Goal: Task Accomplishment & Management: Use online tool/utility

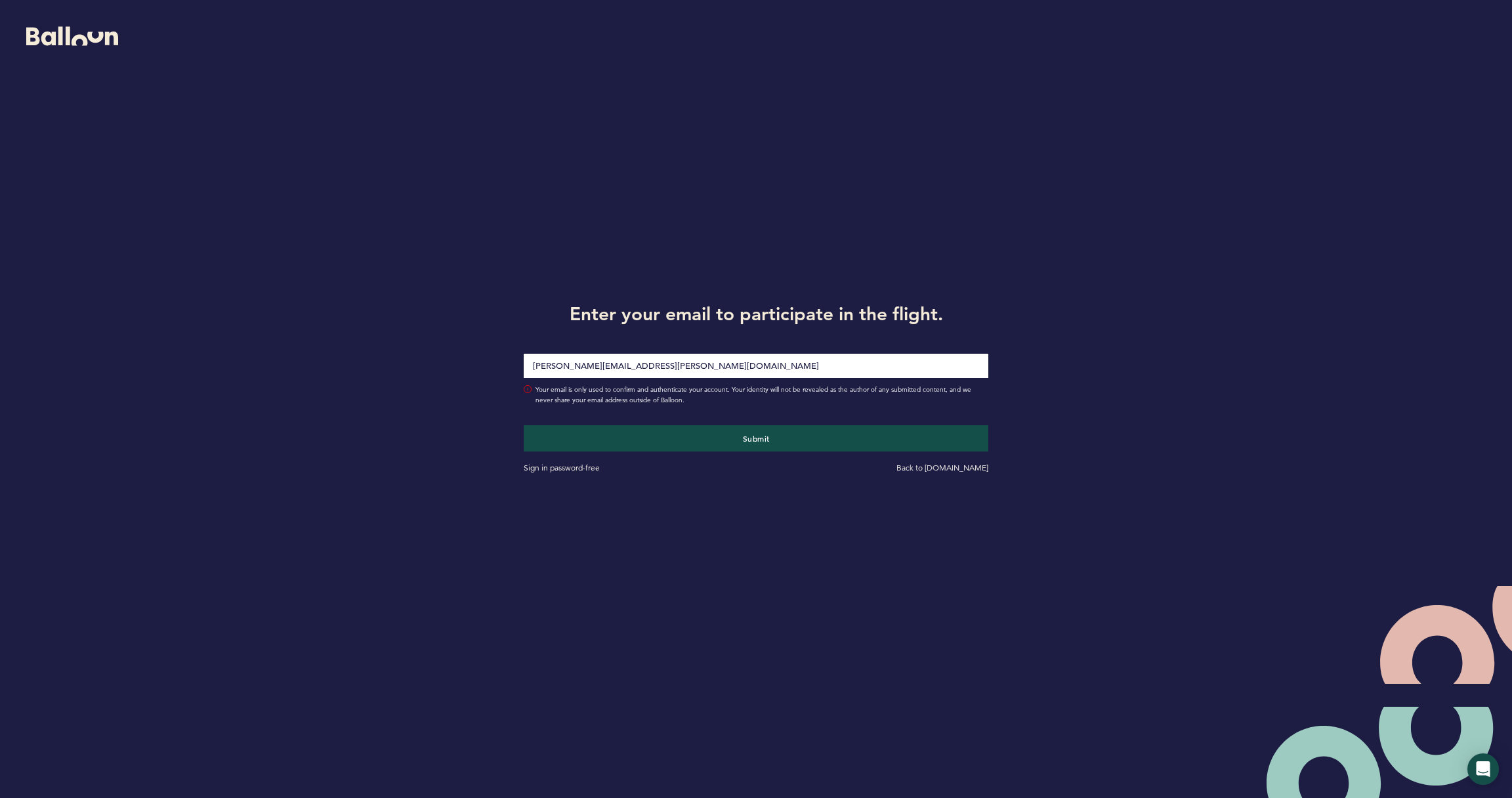
type input "Joseph.Douglas@Pirates.com"
click at [756, 438] on button "Submit" at bounding box center [756, 438] width 465 height 26
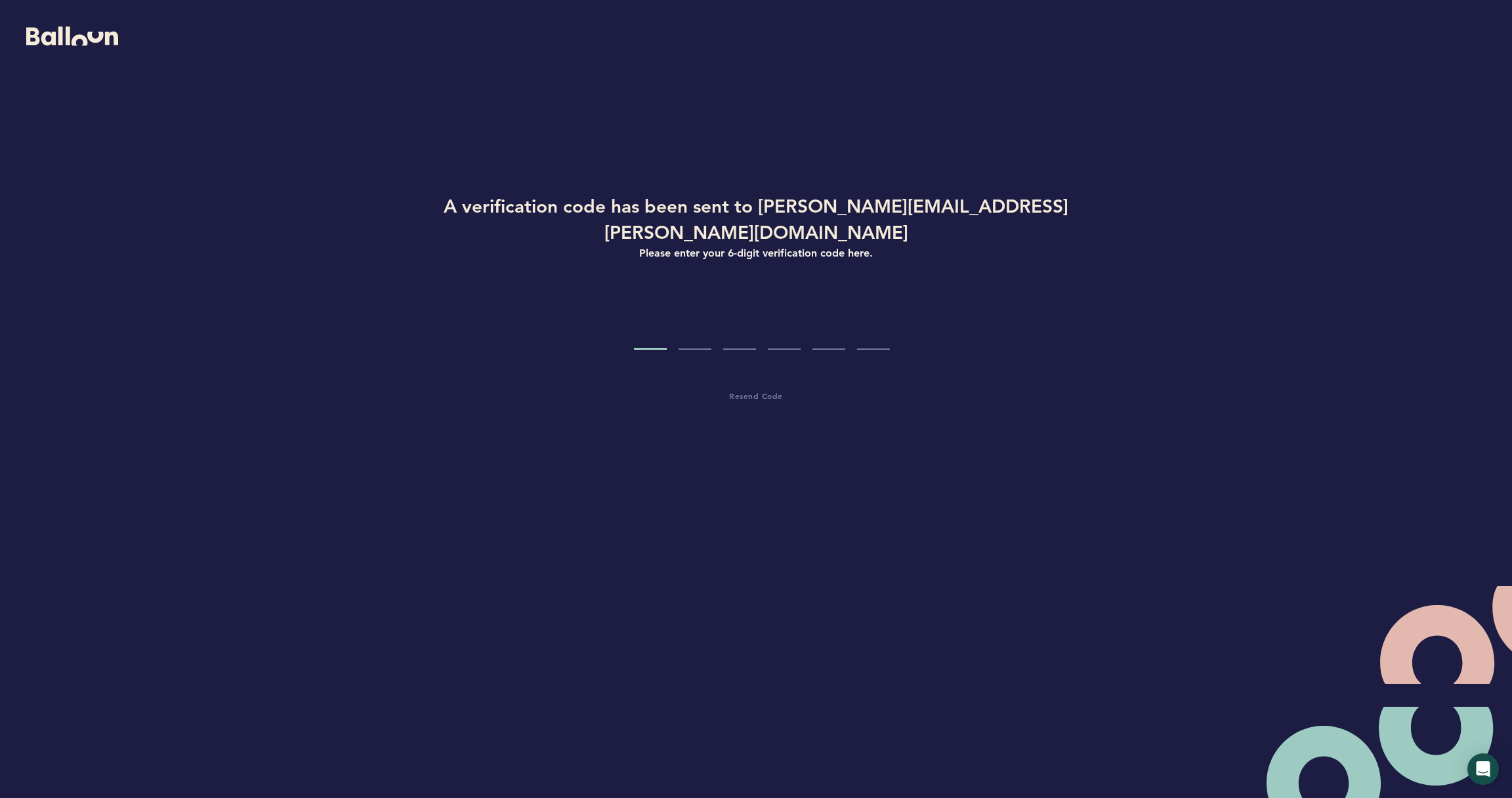
type input "6"
type input "1"
type input "6"
type input "5"
type input "9"
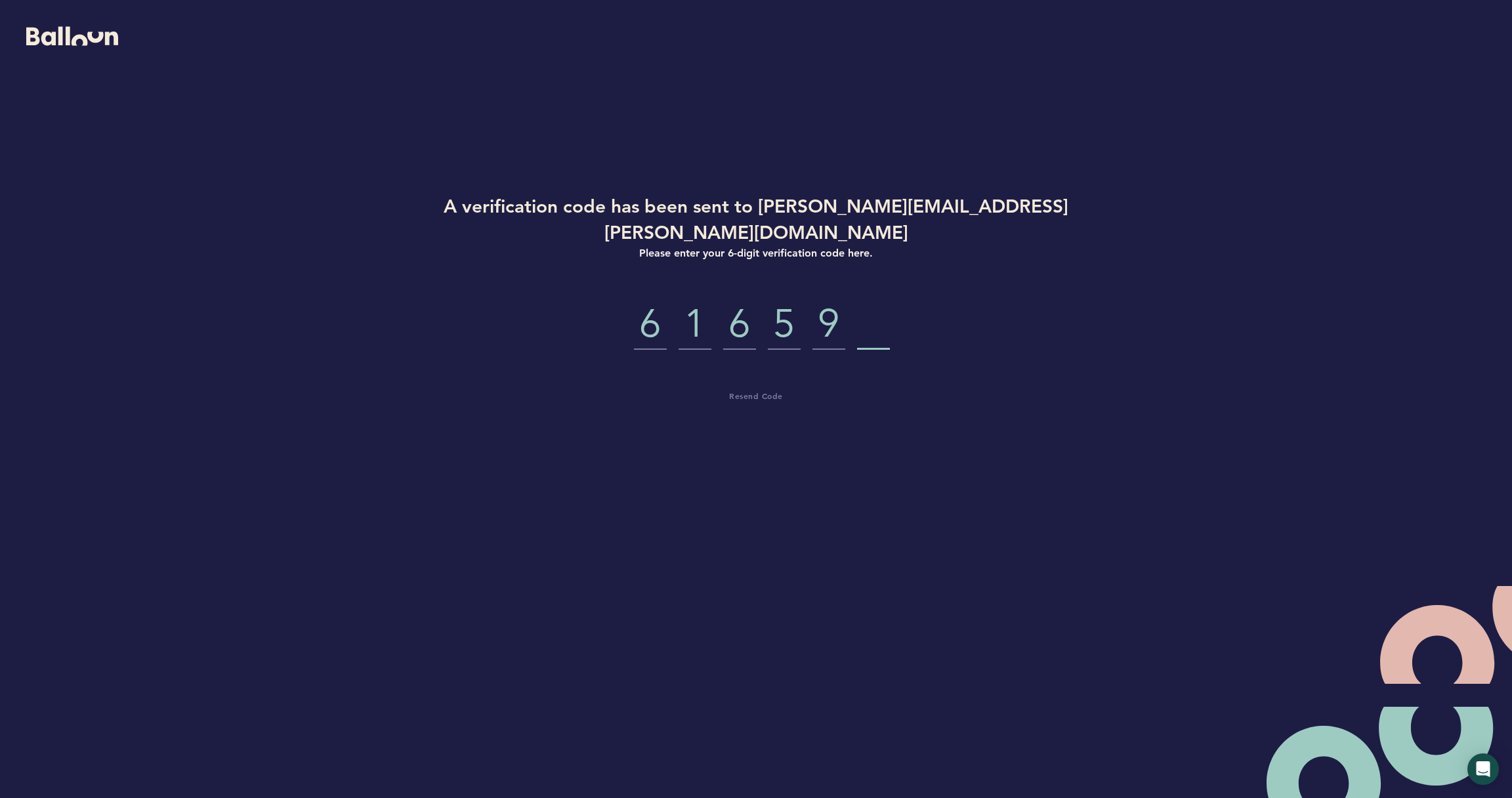
type input "3"
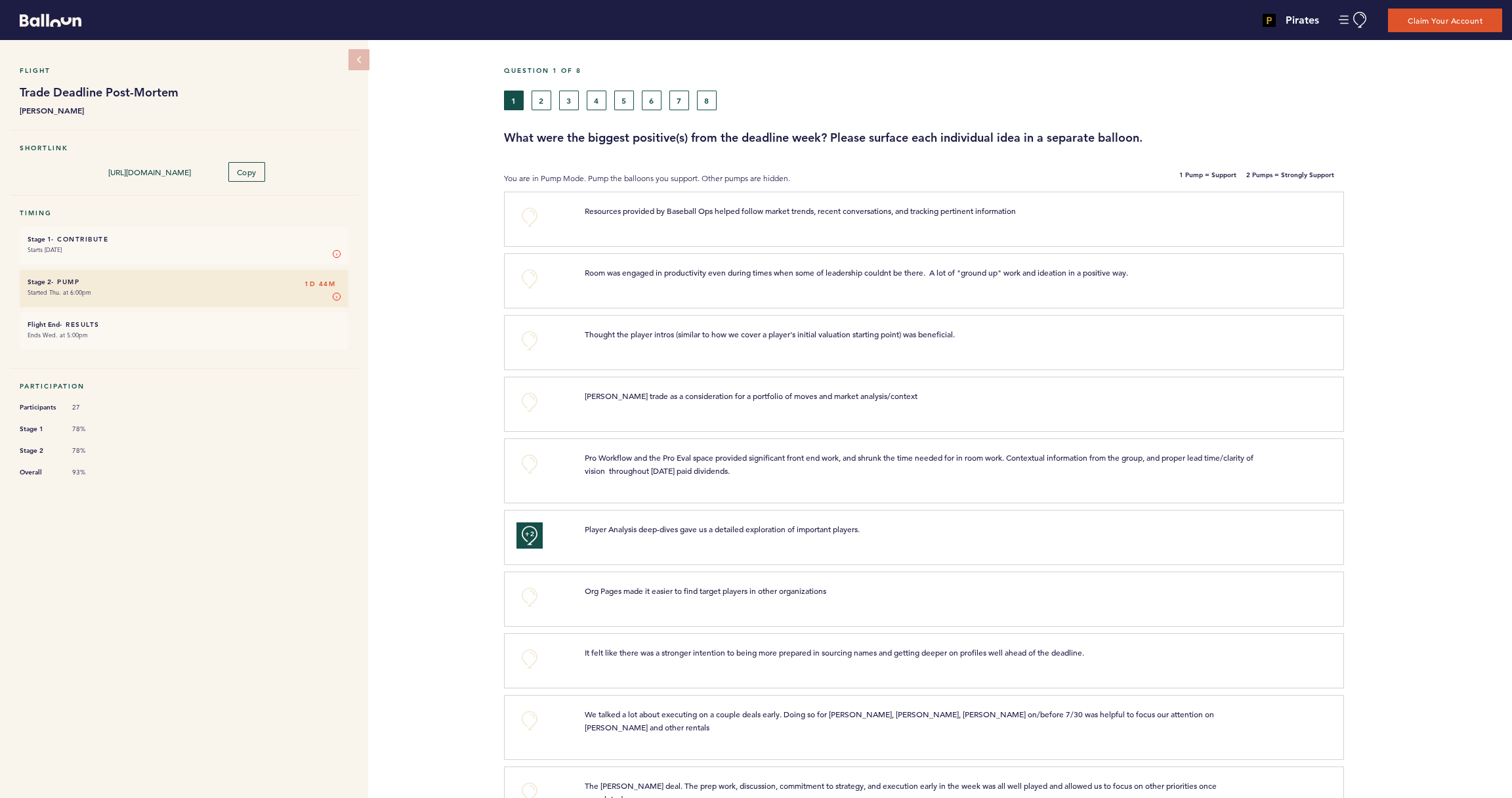
click at [714, 100] on button "8" at bounding box center [707, 101] width 20 height 20
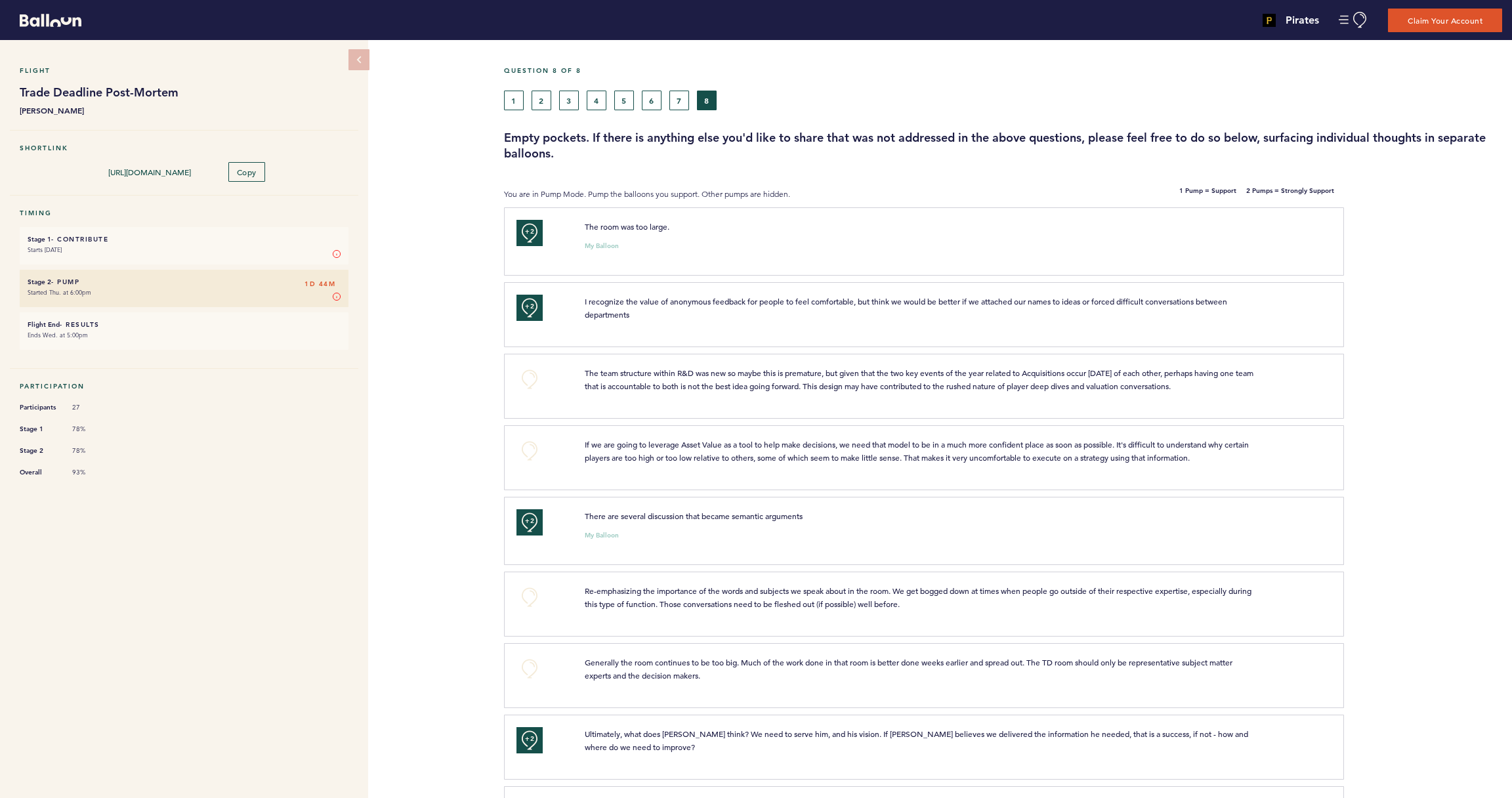
click at [676, 97] on button "7" at bounding box center [679, 101] width 20 height 20
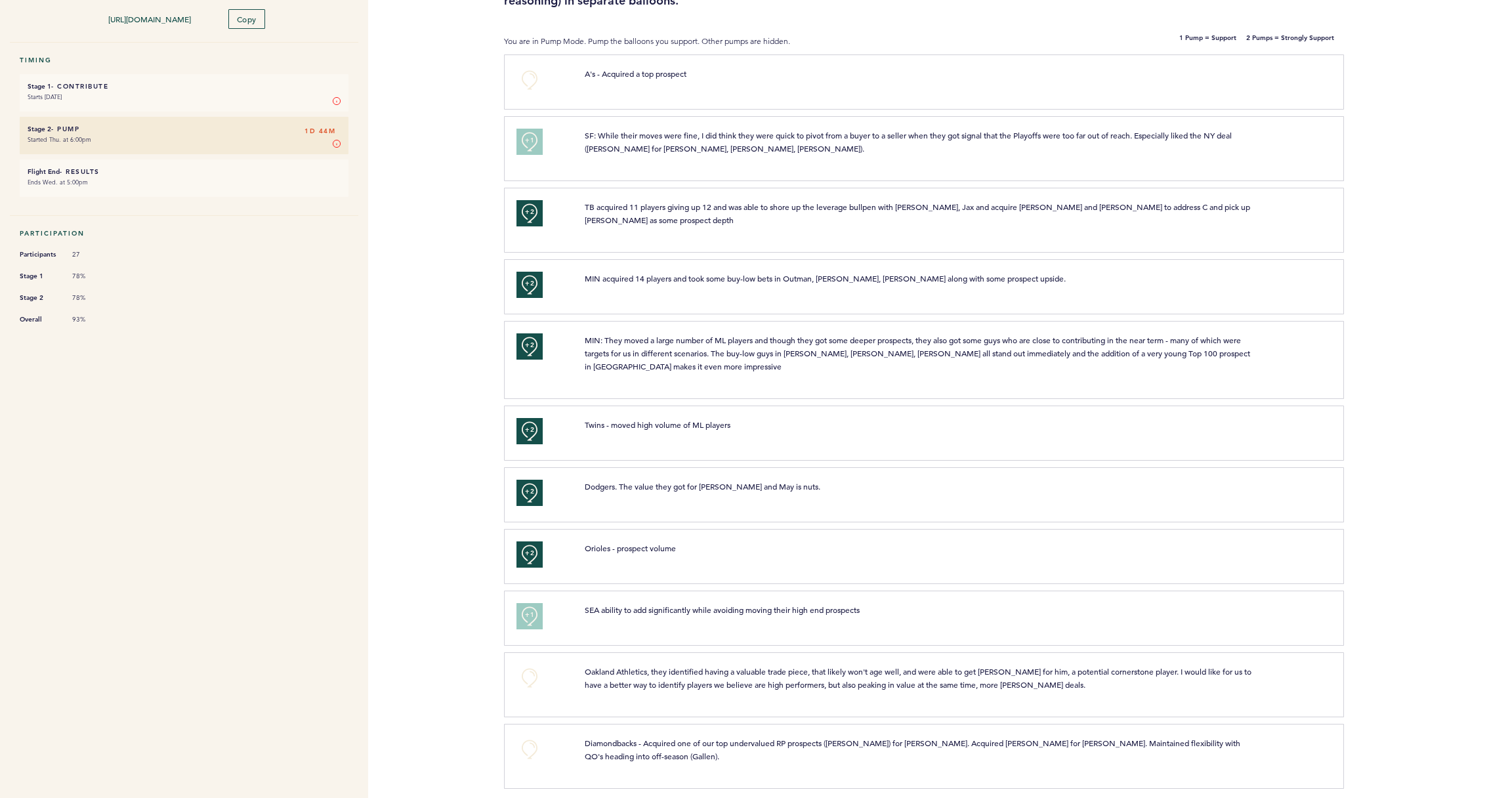
scroll to position [2, 0]
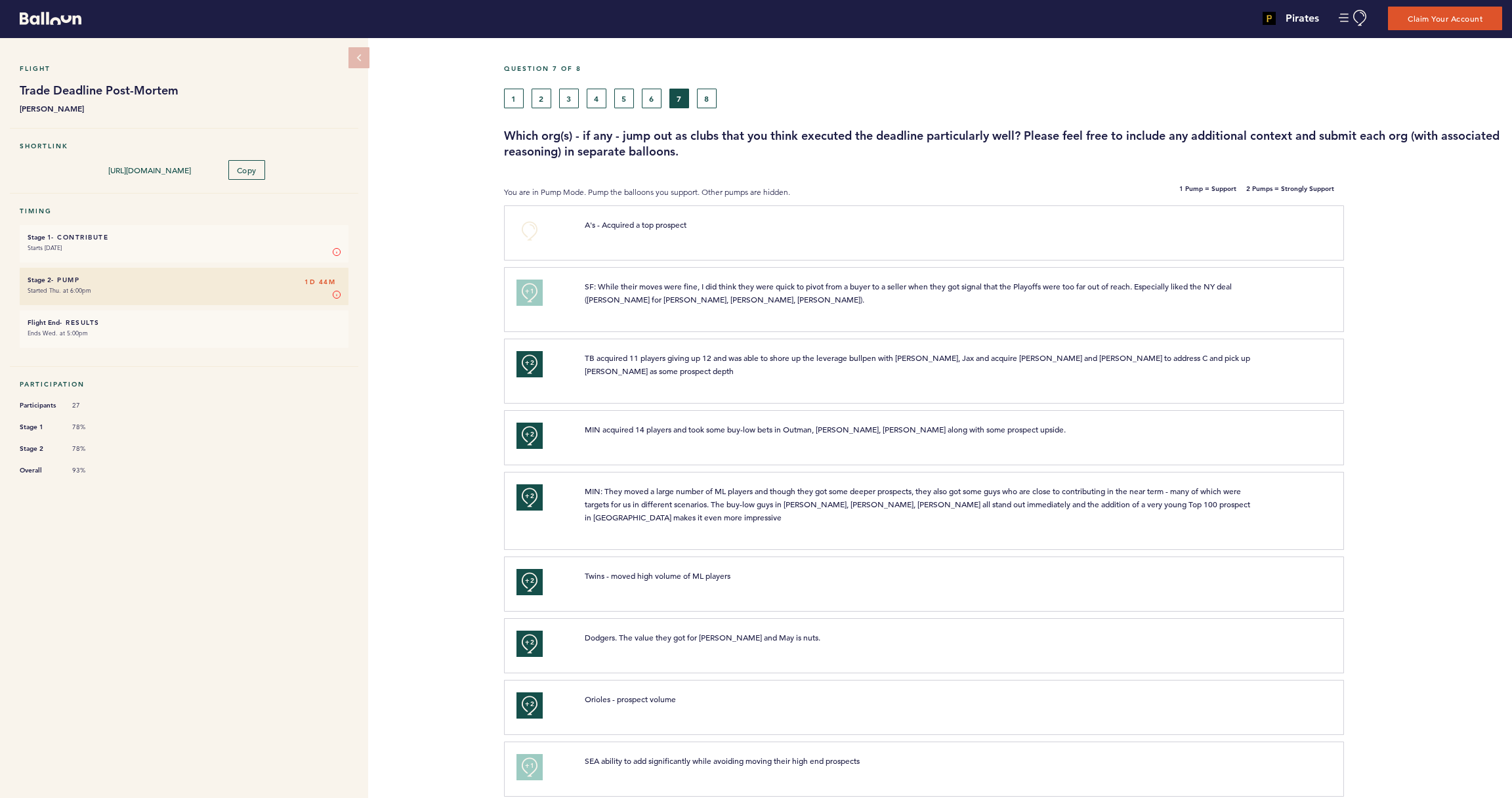
click at [651, 104] on button "6" at bounding box center [651, 99] width 20 height 20
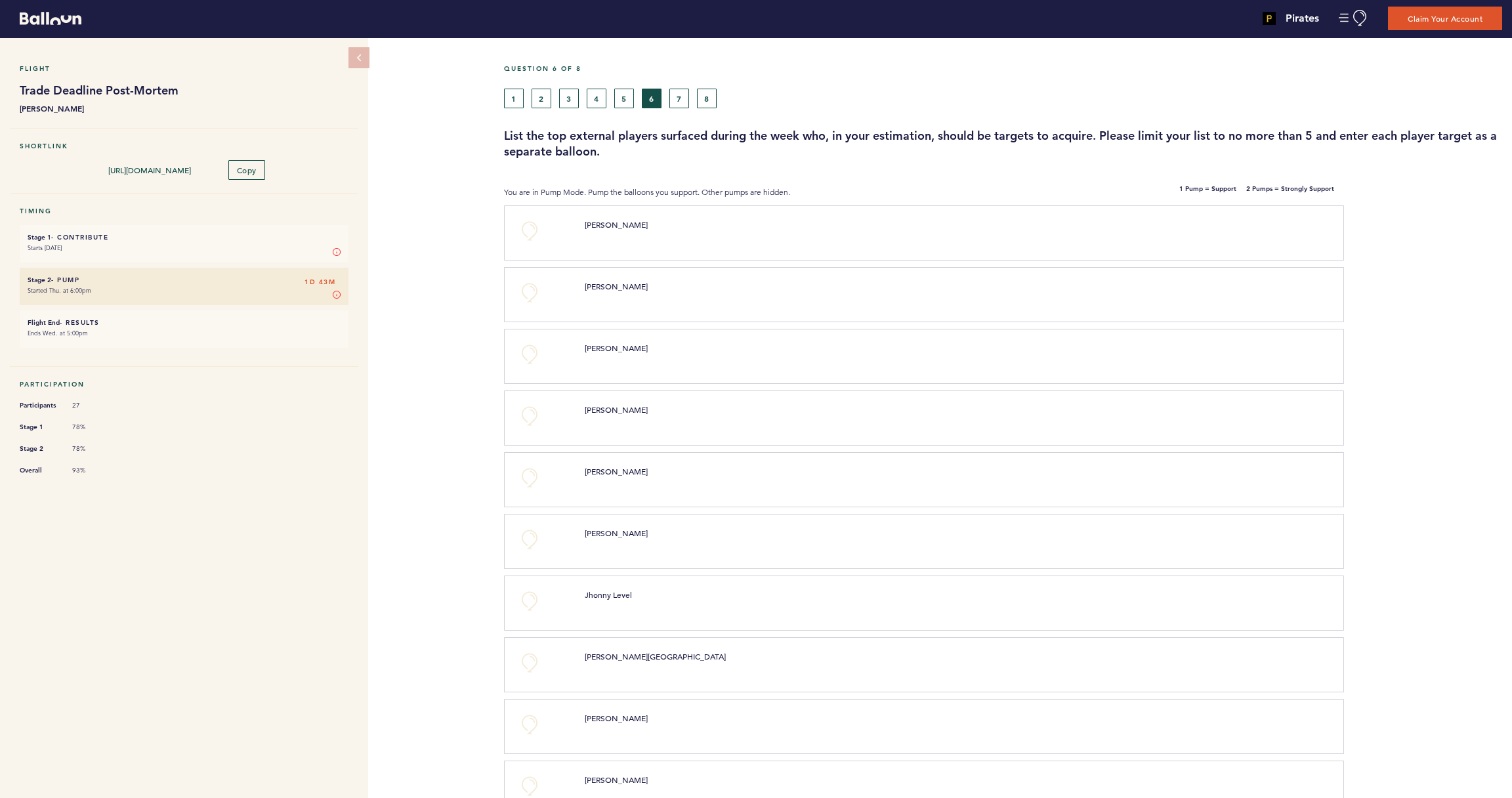
click at [631, 100] on button "5" at bounding box center [624, 99] width 20 height 20
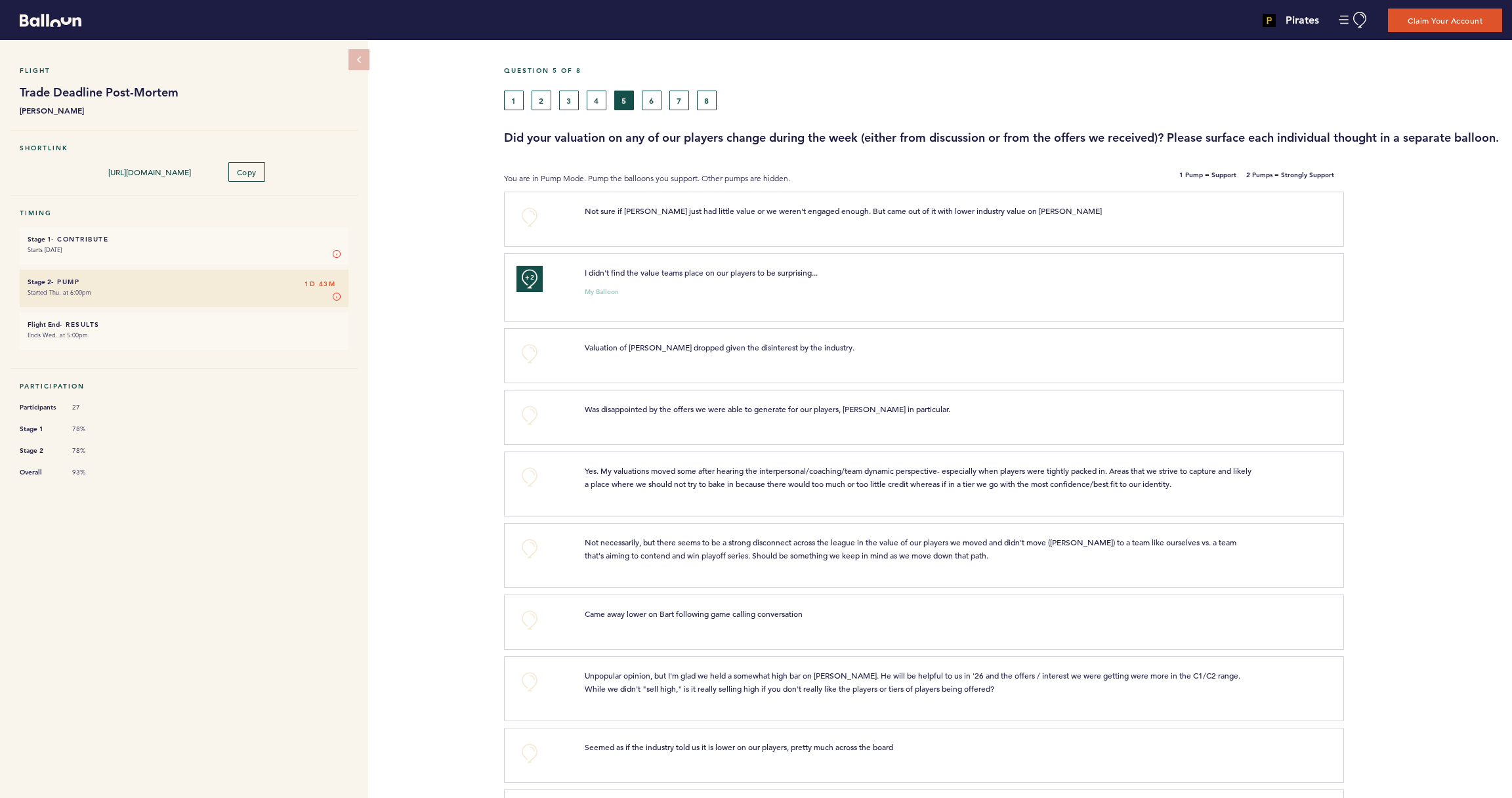
click at [597, 99] on button "4" at bounding box center [597, 101] width 20 height 20
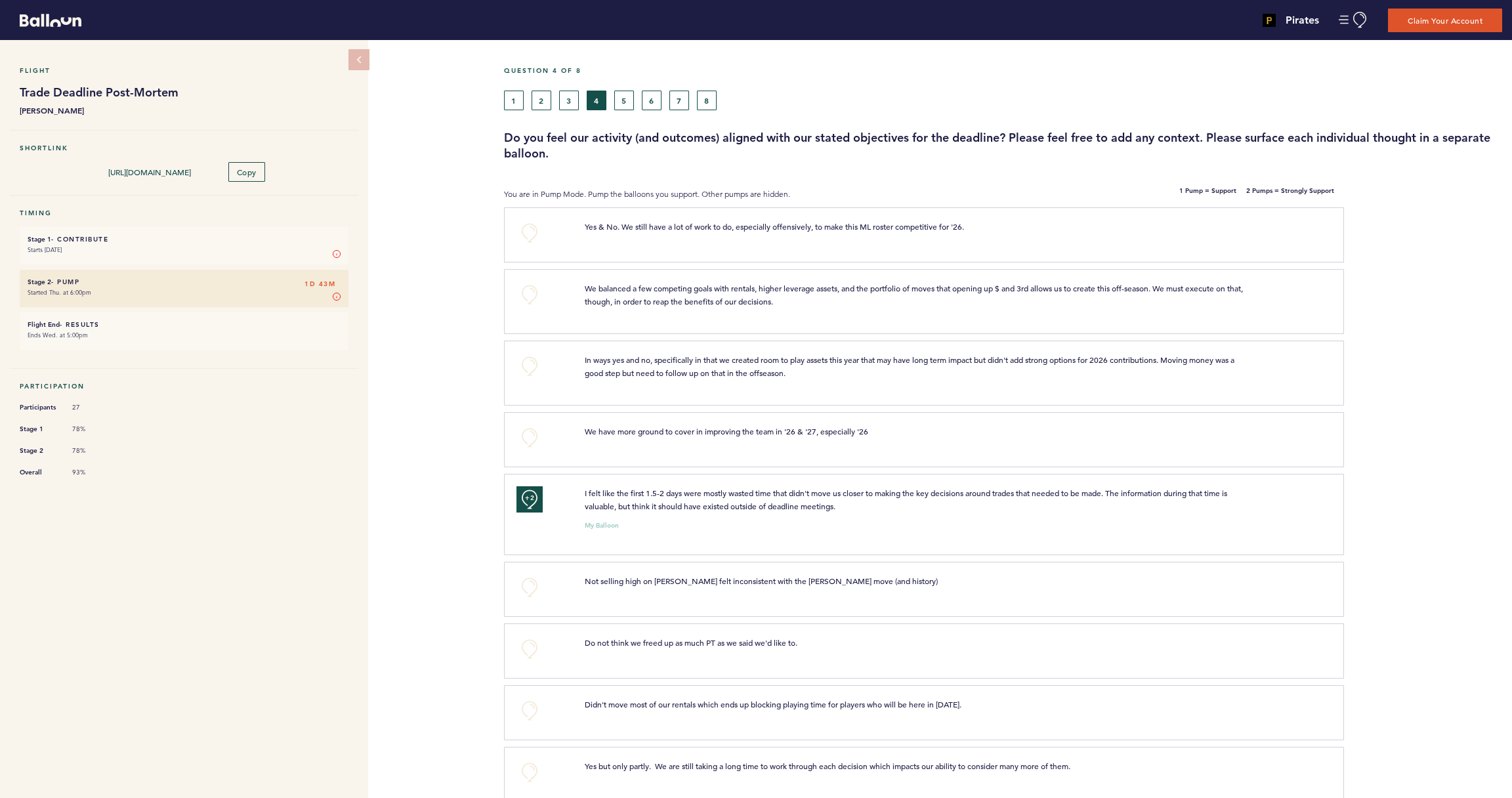
click at [529, 231] on button "+0" at bounding box center [529, 233] width 26 height 26
click at [529, 231] on span "+1" at bounding box center [529, 231] width 9 height 13
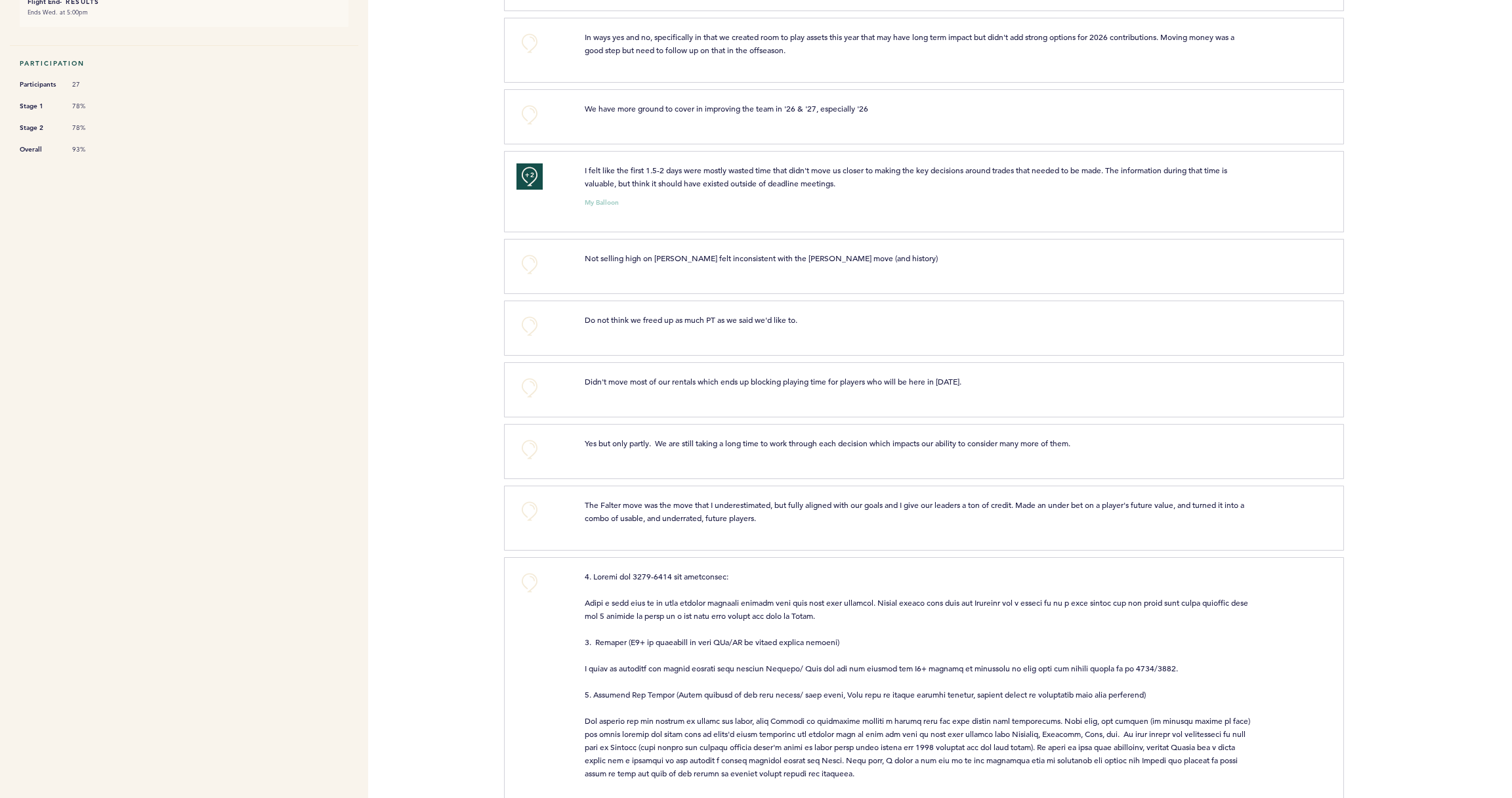
scroll to position [325, 0]
click at [536, 385] on button "+0" at bounding box center [529, 385] width 26 height 26
click at [536, 385] on button "+1" at bounding box center [529, 385] width 26 height 26
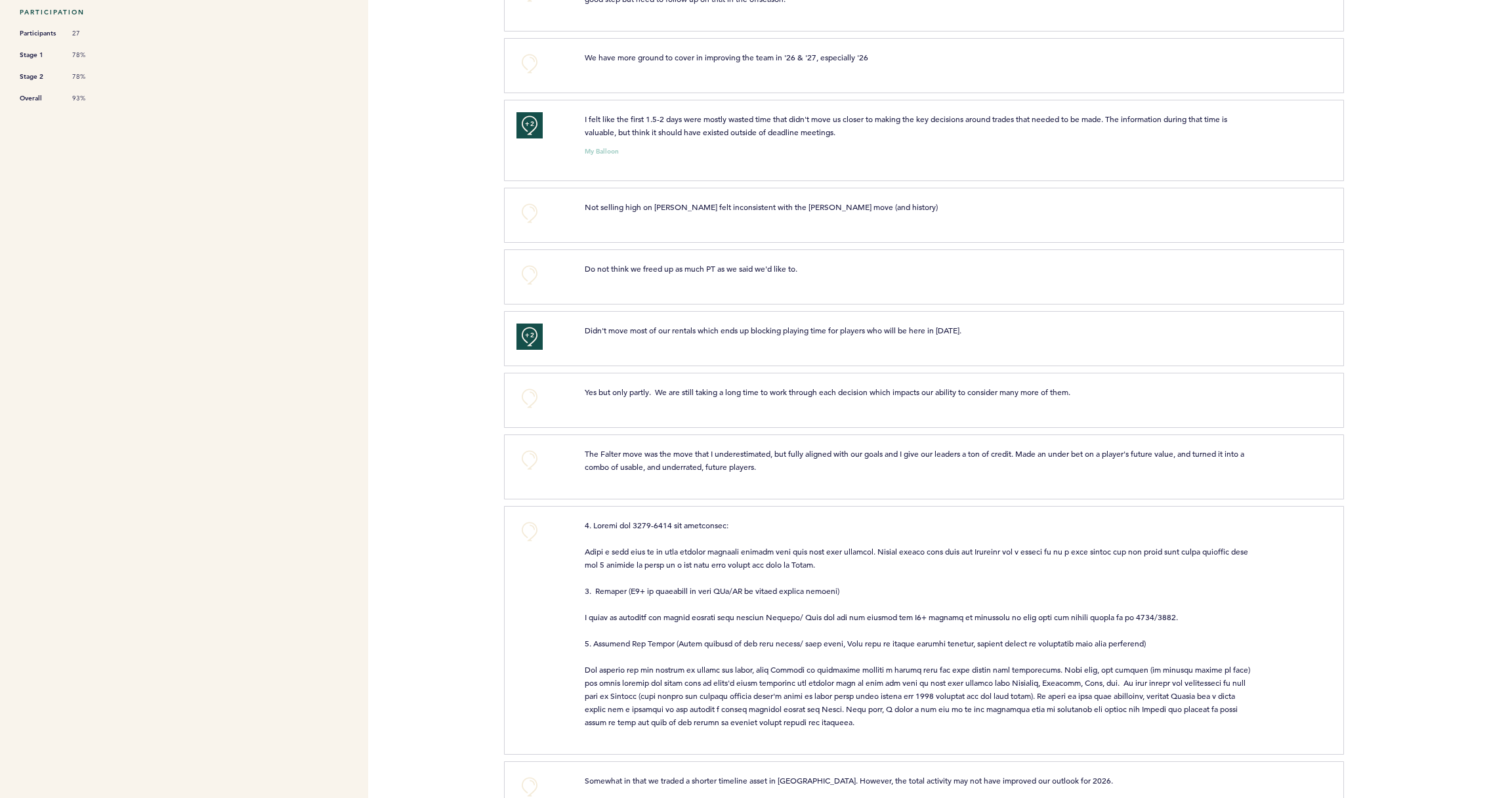
scroll to position [384, 0]
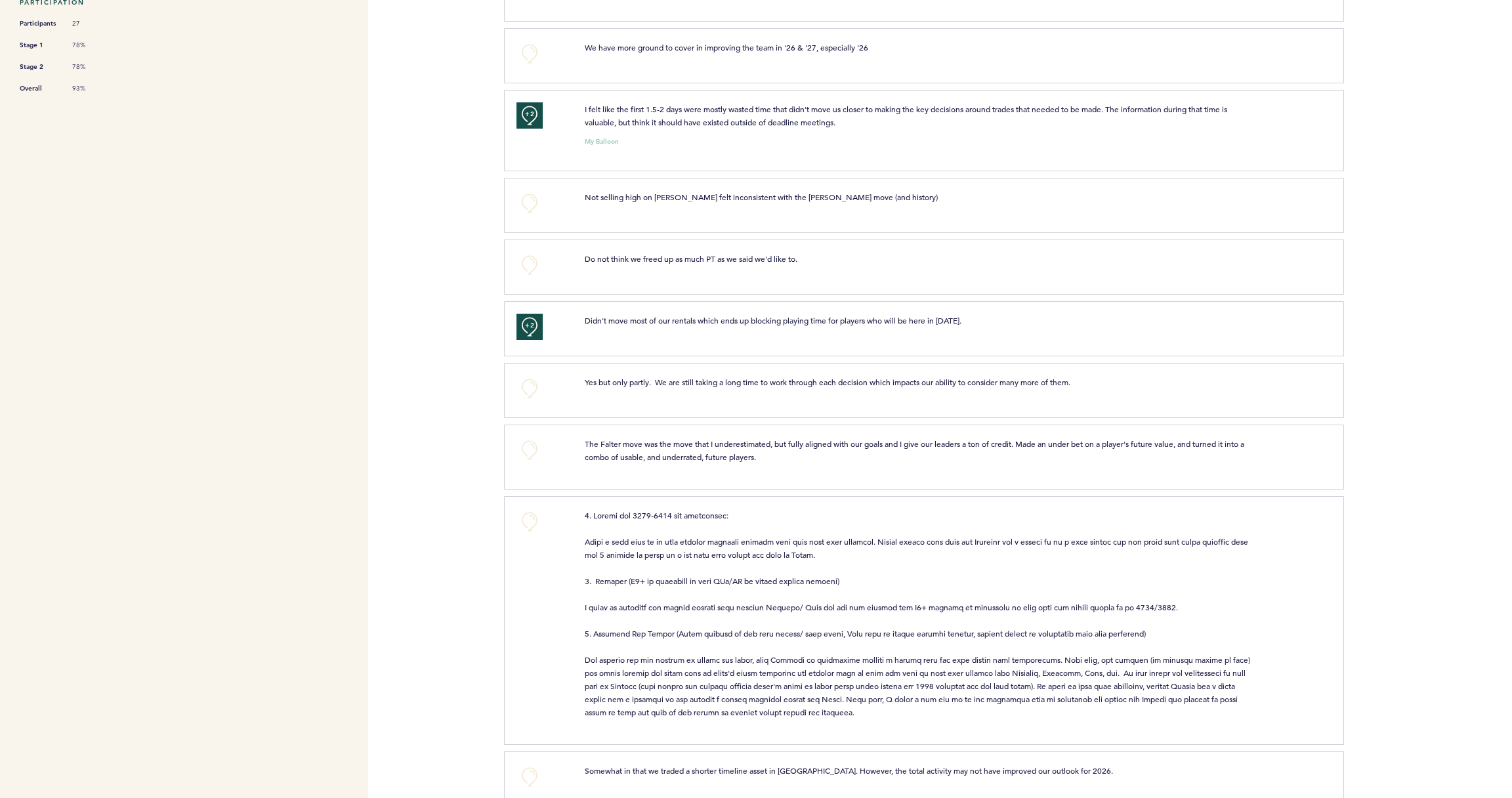
click at [533, 387] on button "+0" at bounding box center [529, 388] width 26 height 26
click at [0, 0] on span "+0" at bounding box center [0, 0] width 0 height 0
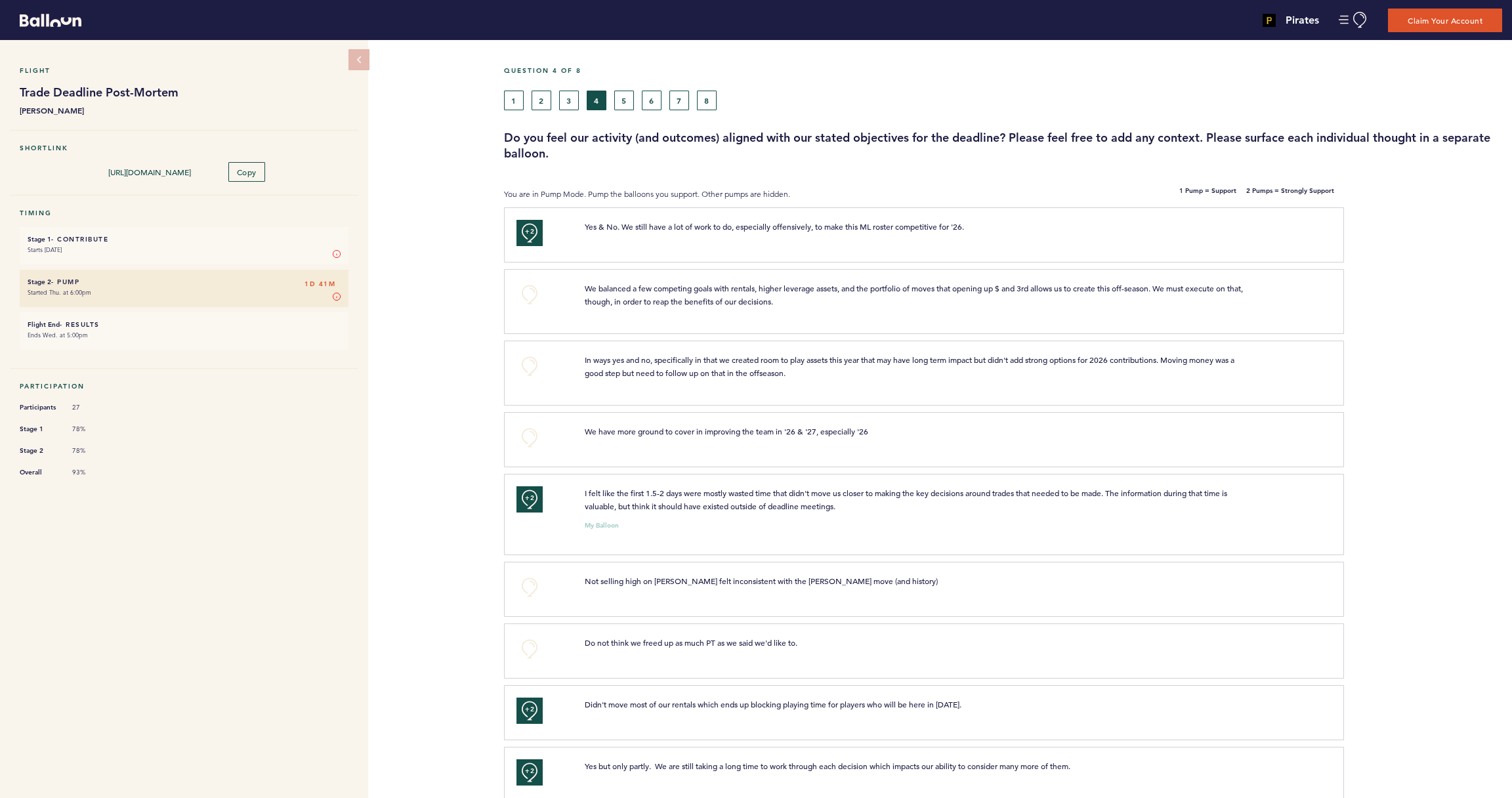
scroll to position [0, 0]
click at [575, 104] on button "3" at bounding box center [569, 101] width 20 height 20
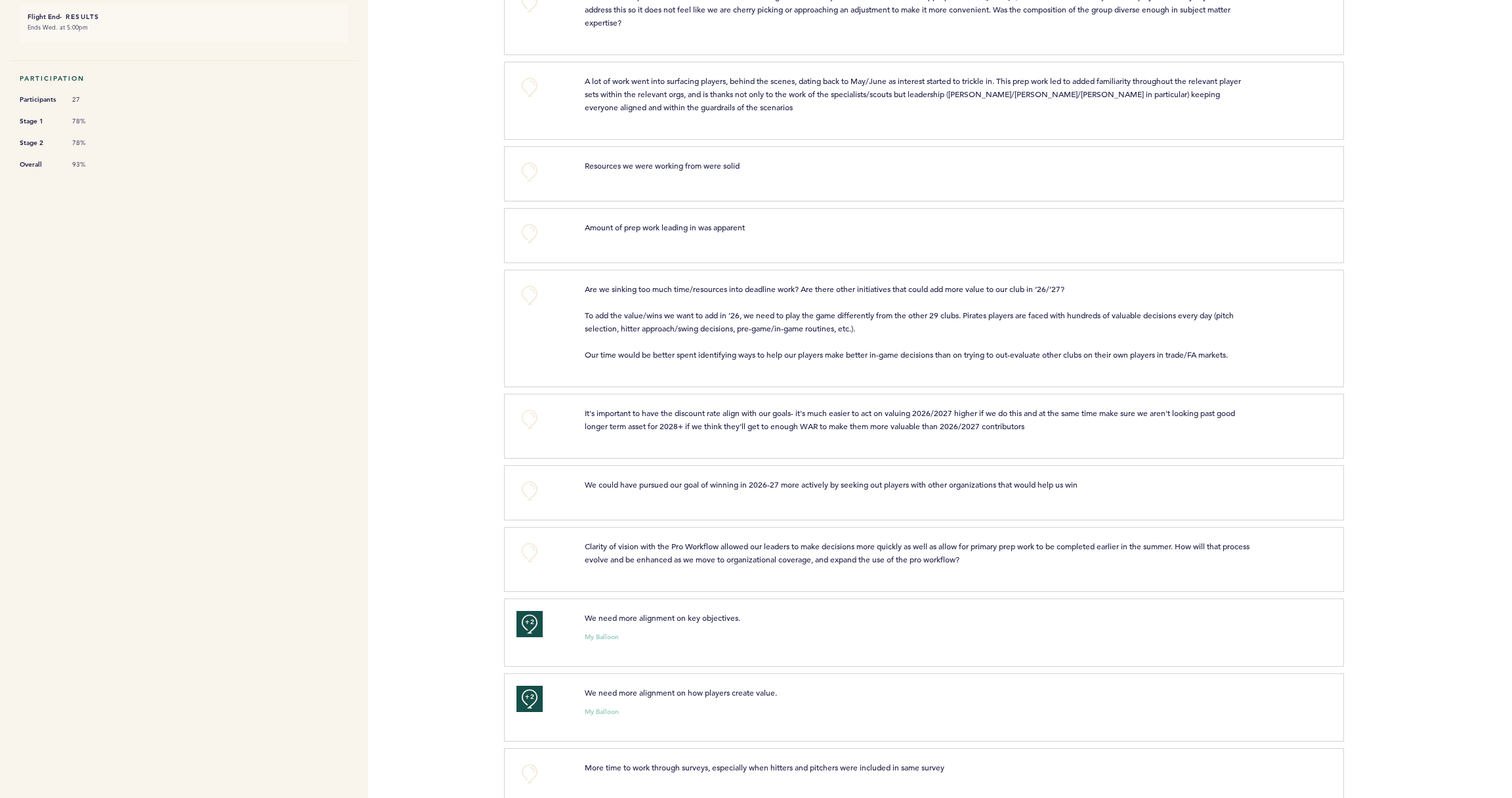
scroll to position [309, 0]
click at [531, 555] on button "+0" at bounding box center [529, 550] width 26 height 26
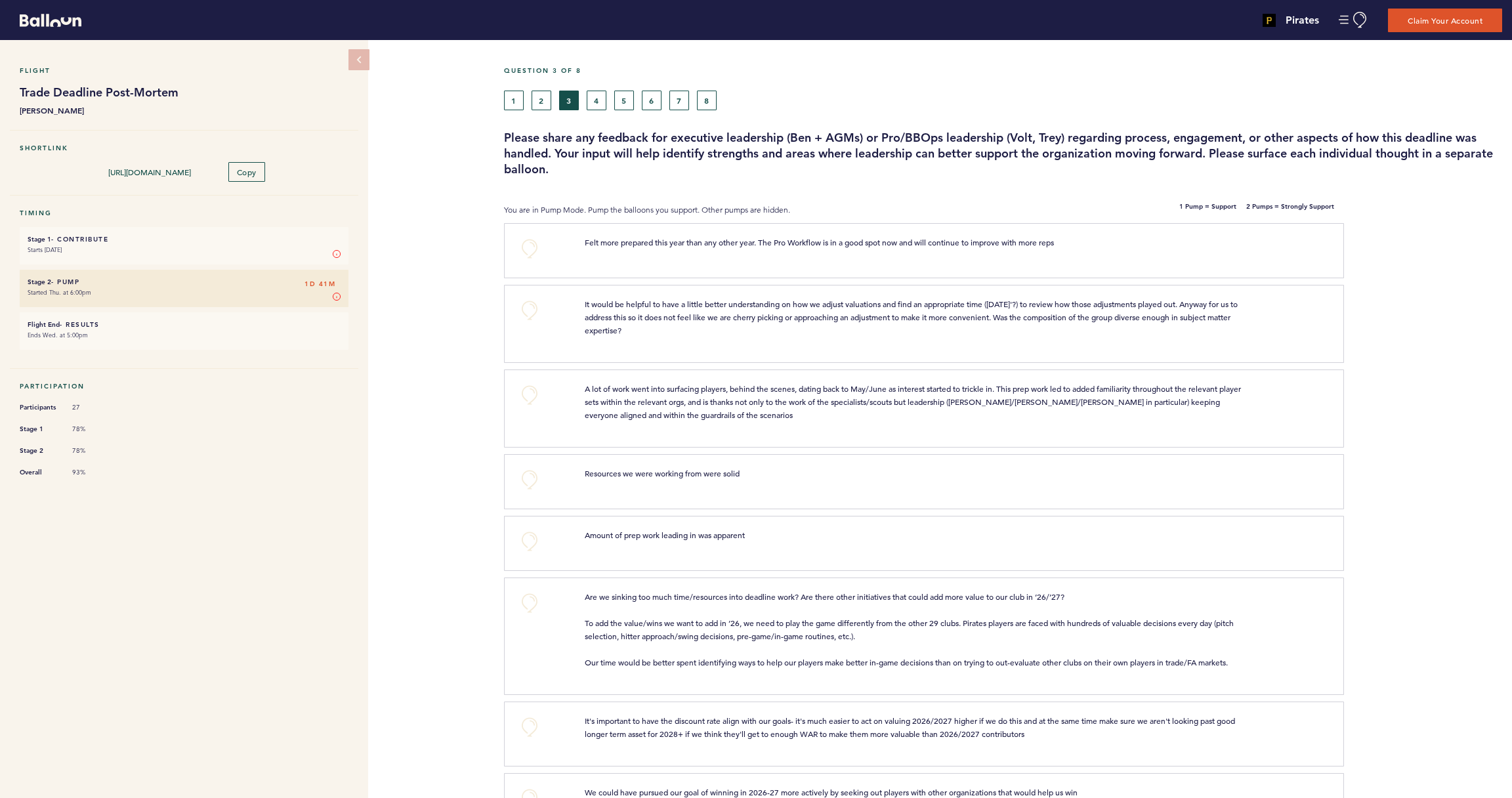
scroll to position [0, 0]
click at [536, 97] on button "2" at bounding box center [541, 101] width 20 height 20
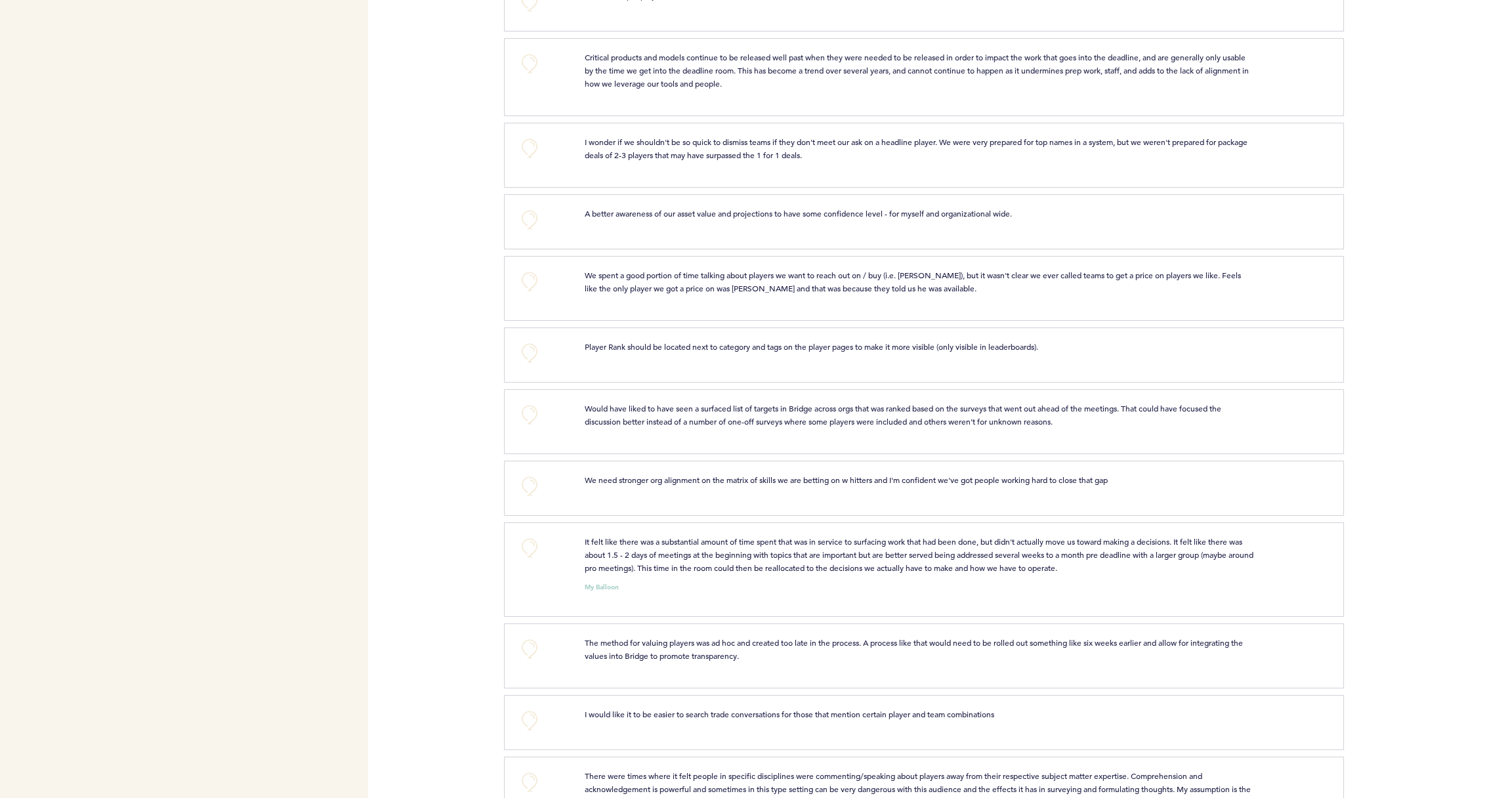
scroll to position [2260, 0]
drag, startPoint x: 527, startPoint y: 555, endPoint x: 535, endPoint y: 551, distance: 8.9
click at [527, 555] on button "+0" at bounding box center [529, 546] width 26 height 26
click at [532, 552] on span "+1" at bounding box center [529, 545] width 9 height 13
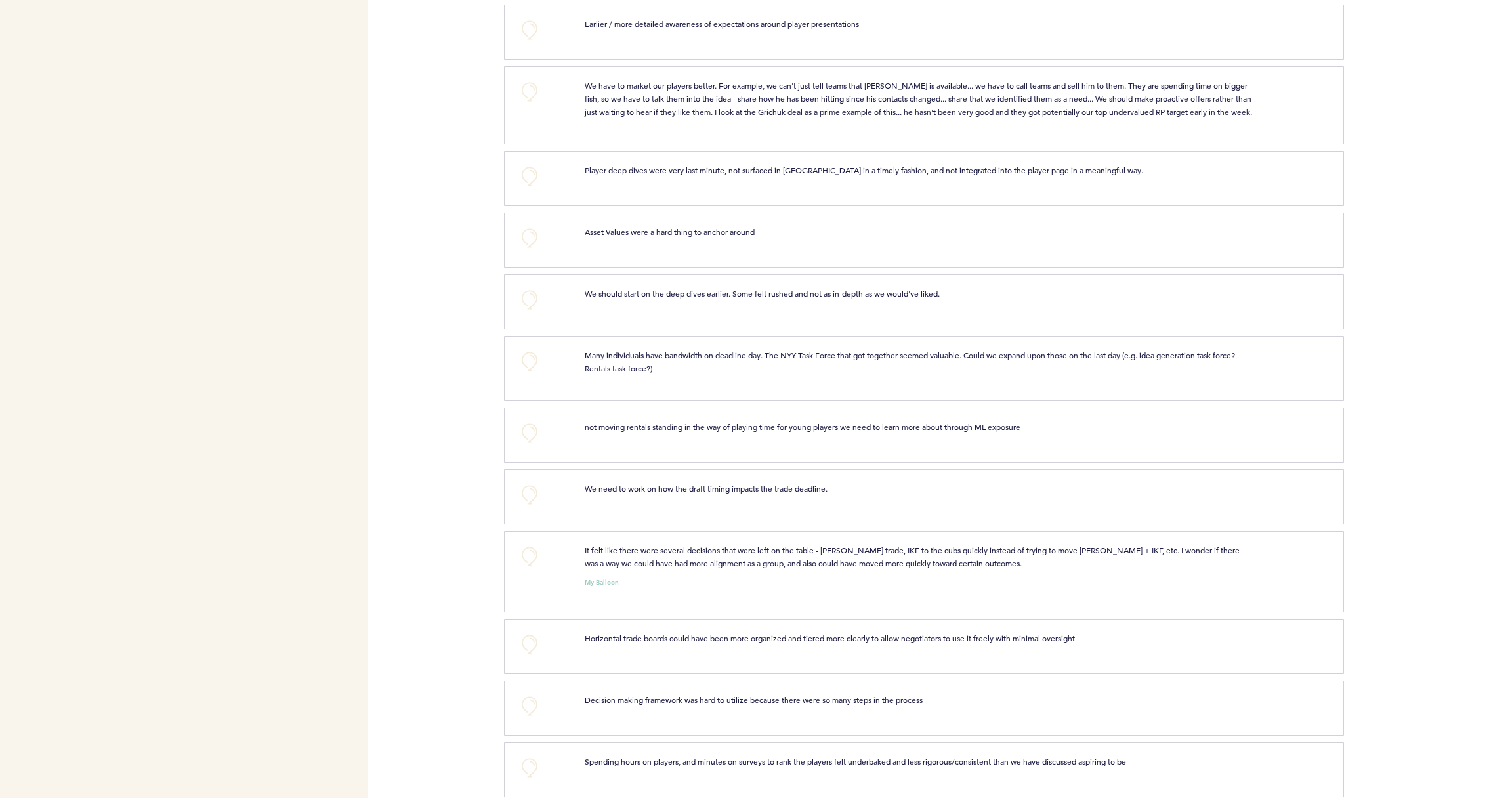
scroll to position [3125, 0]
click at [529, 566] on button "+0" at bounding box center [529, 553] width 26 height 26
click at [529, 558] on span "+1" at bounding box center [529, 551] width 9 height 13
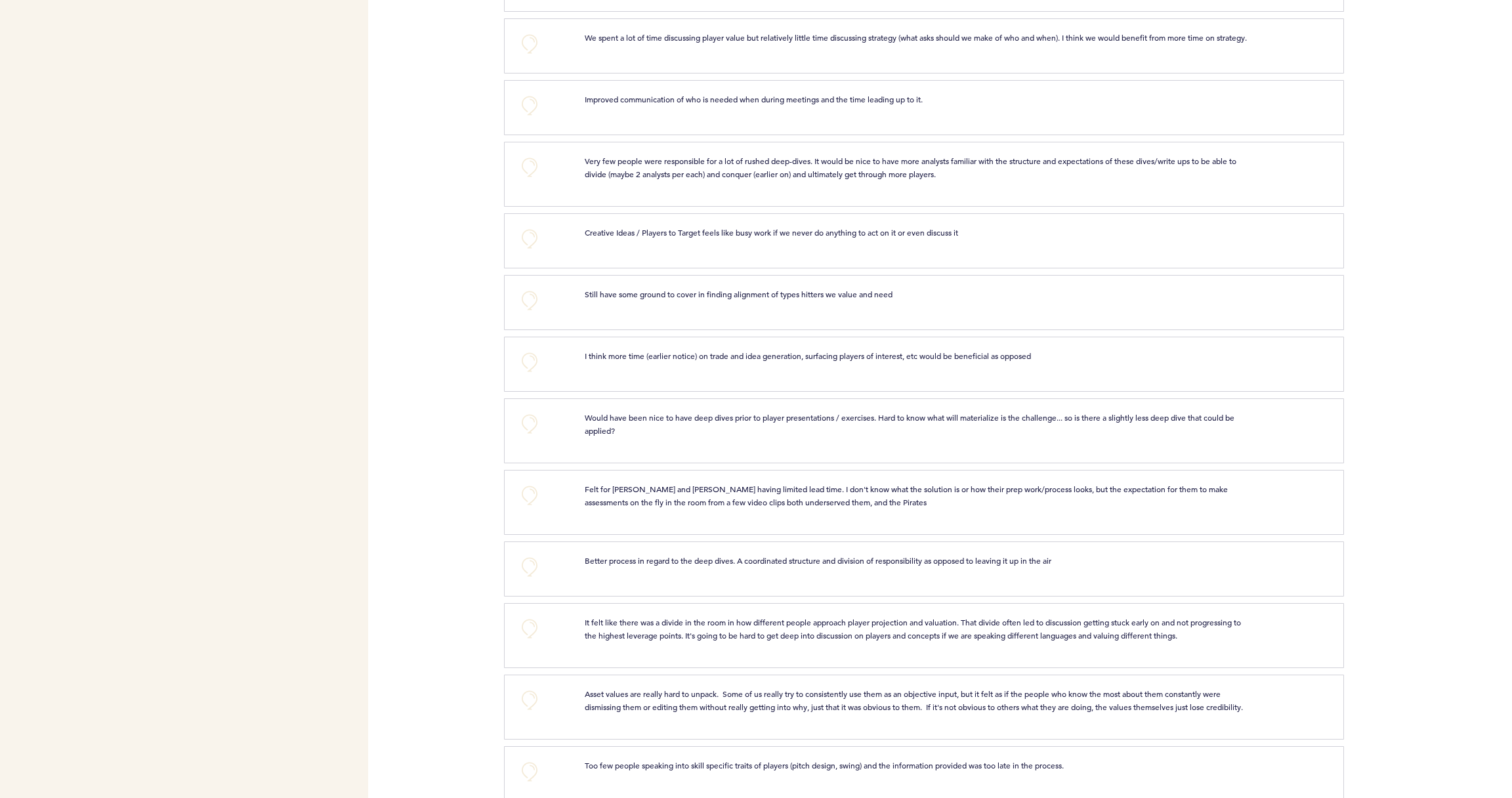
scroll to position [4104, 0]
click at [524, 638] on button "+0" at bounding box center [529, 625] width 26 height 26
click at [524, 638] on button "+1" at bounding box center [529, 625] width 26 height 26
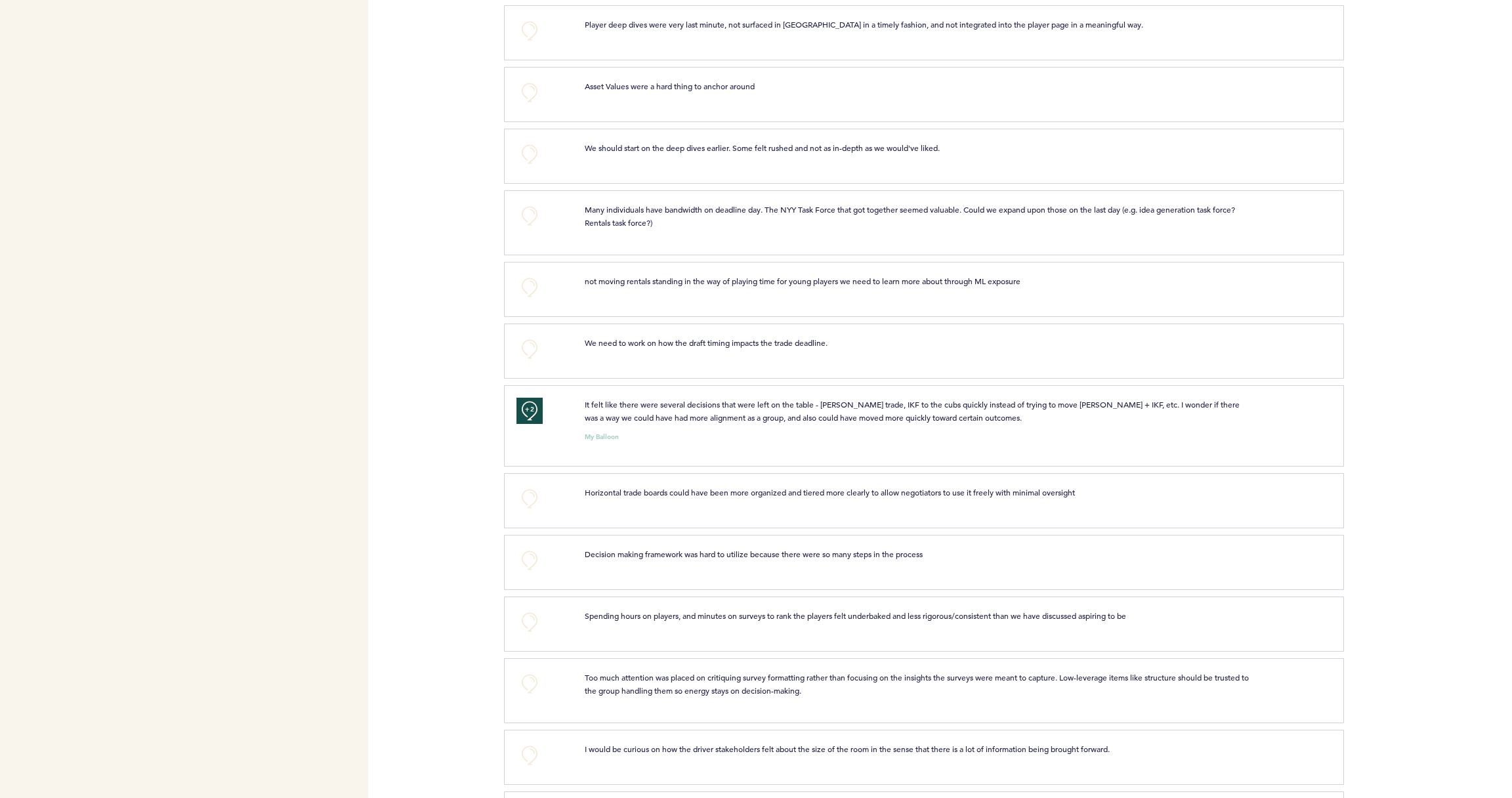
scroll to position [3264, 0]
click at [537, 303] on button "+0" at bounding box center [529, 289] width 26 height 26
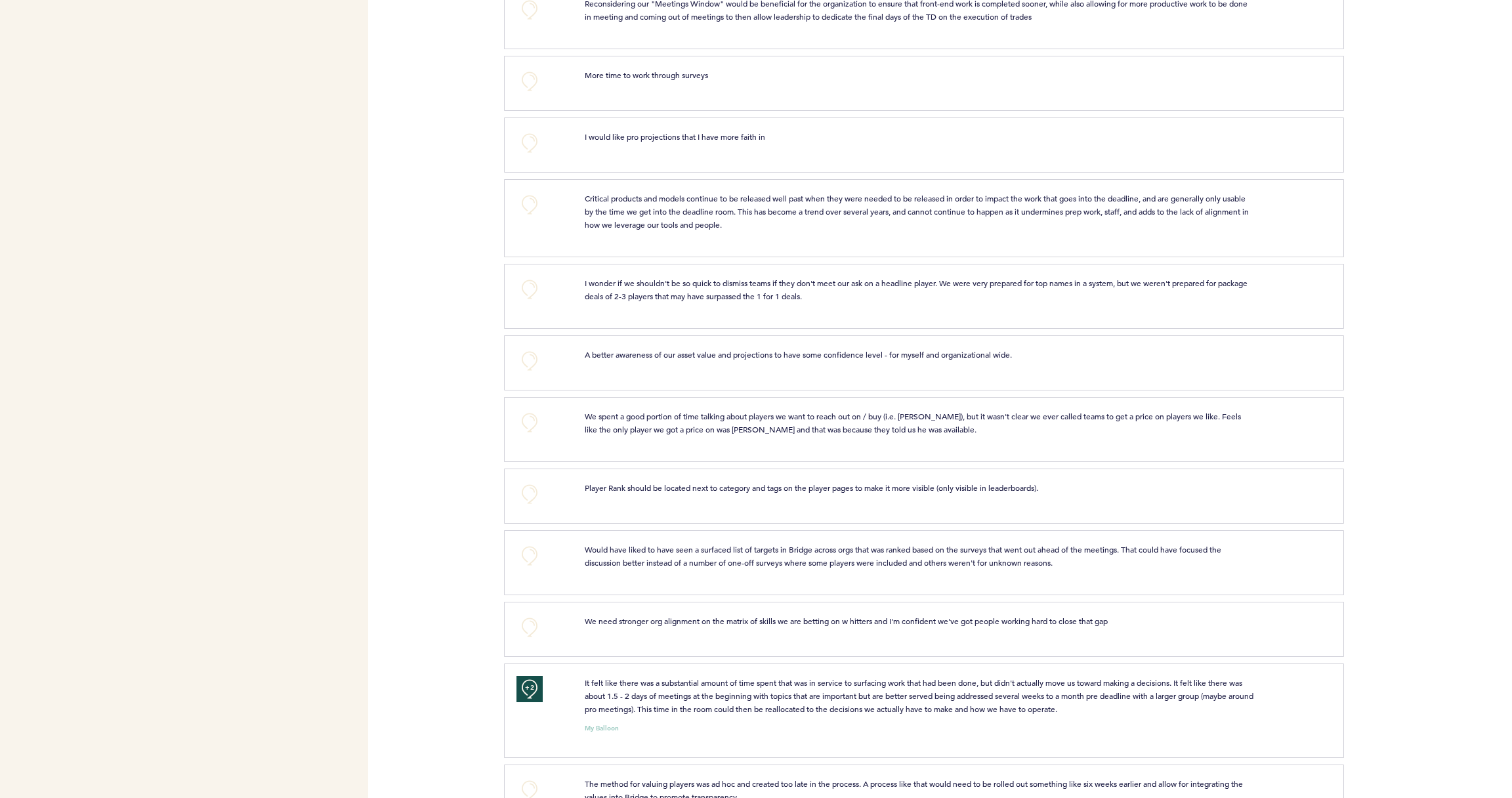
scroll to position [2116, 0]
click at [530, 436] on button "+0" at bounding box center [529, 423] width 26 height 26
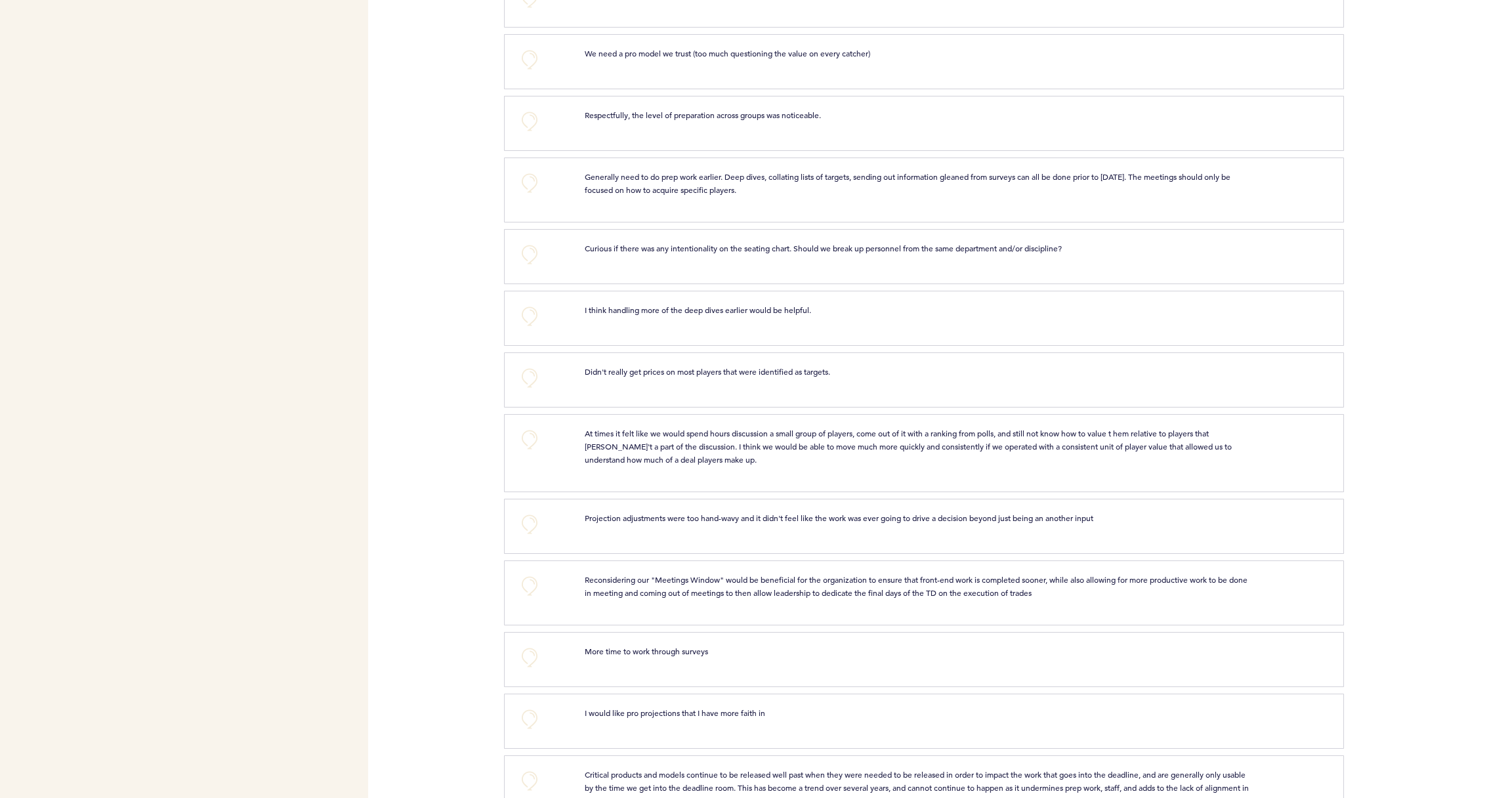
scroll to position [1541, 0]
click at [531, 599] on button "+0" at bounding box center [529, 586] width 26 height 26
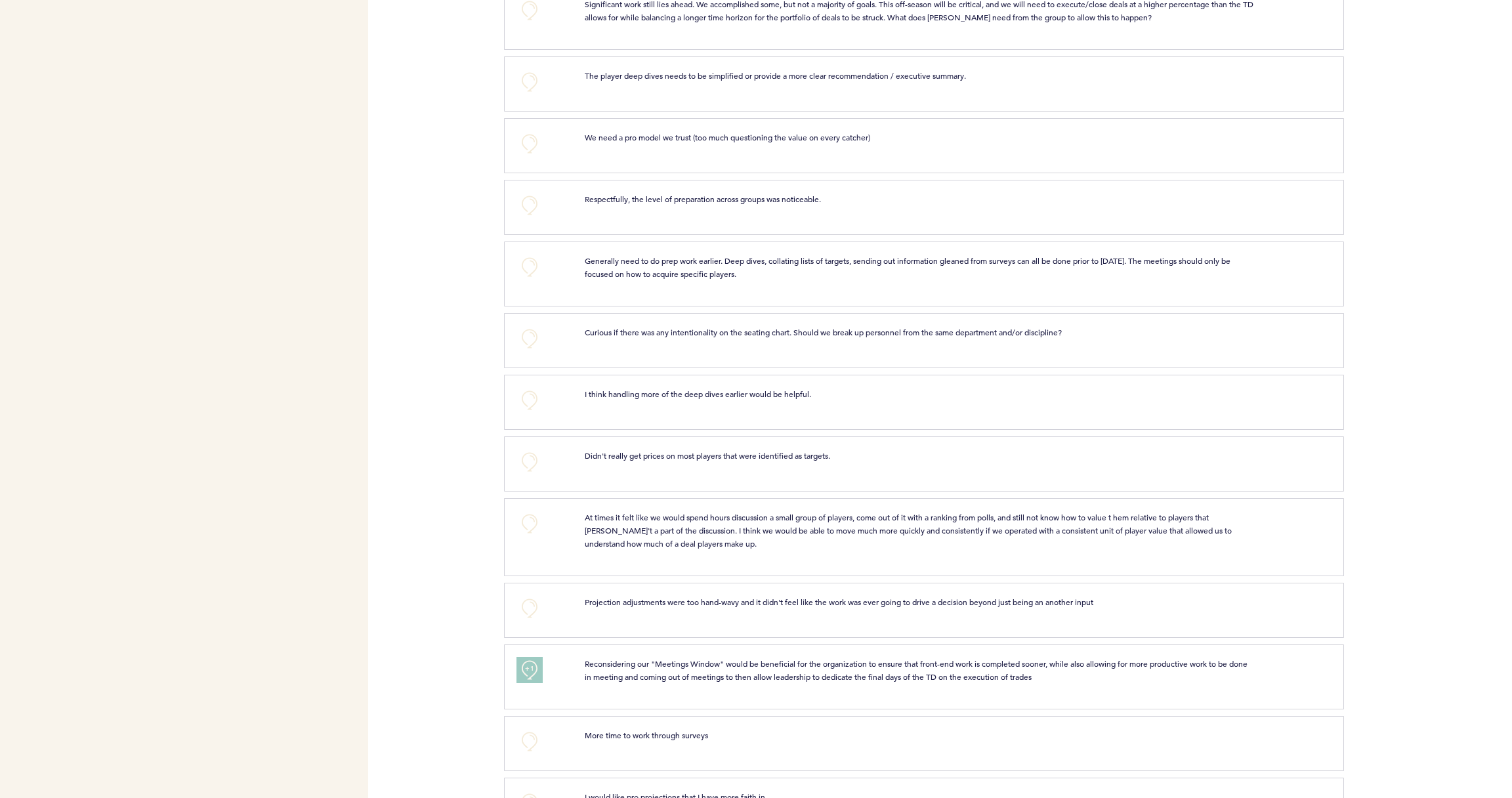
scroll to position [1461, 0]
click at [526, 529] on button "+0" at bounding box center [529, 521] width 26 height 26
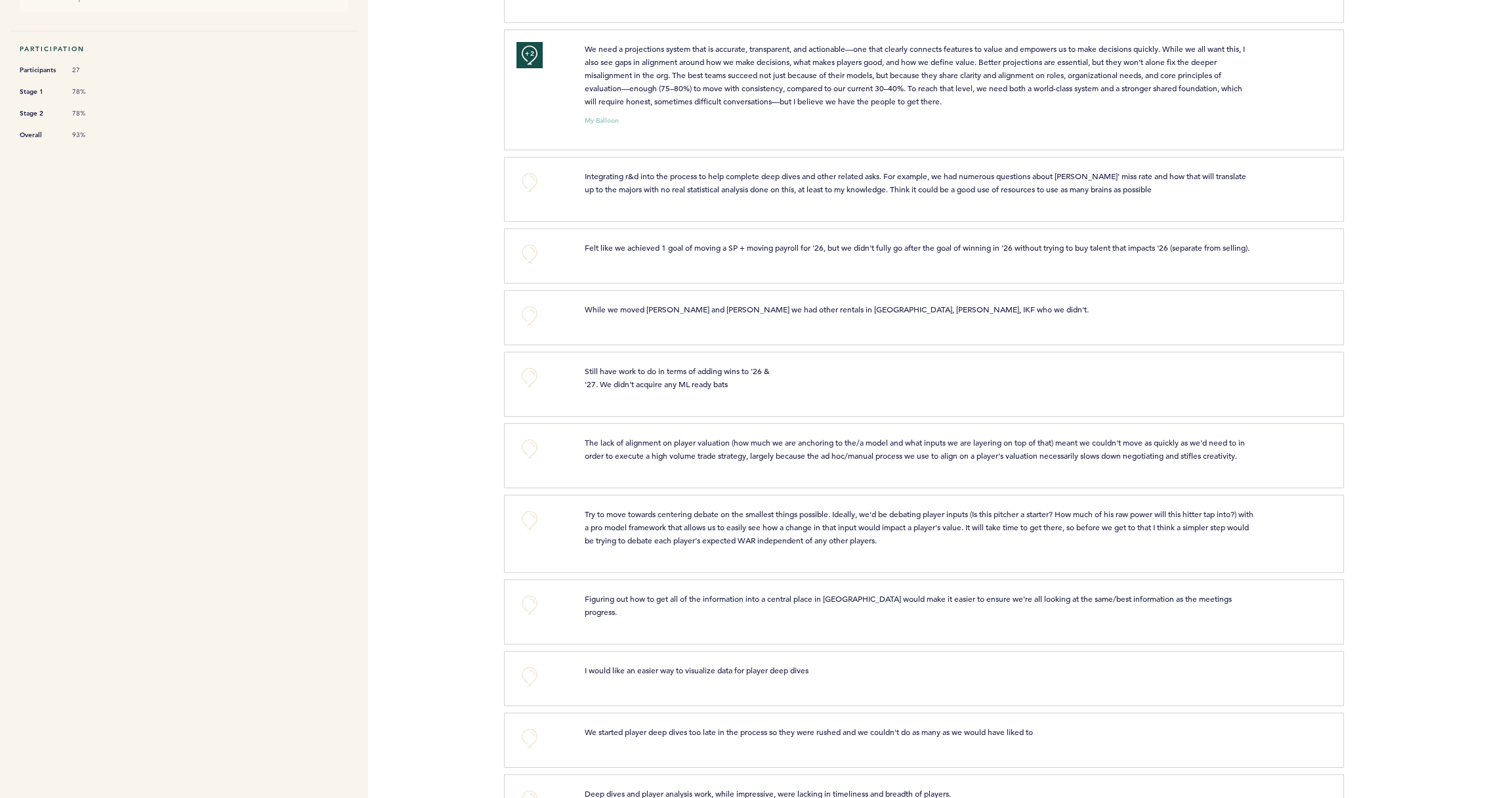
scroll to position [332, 0]
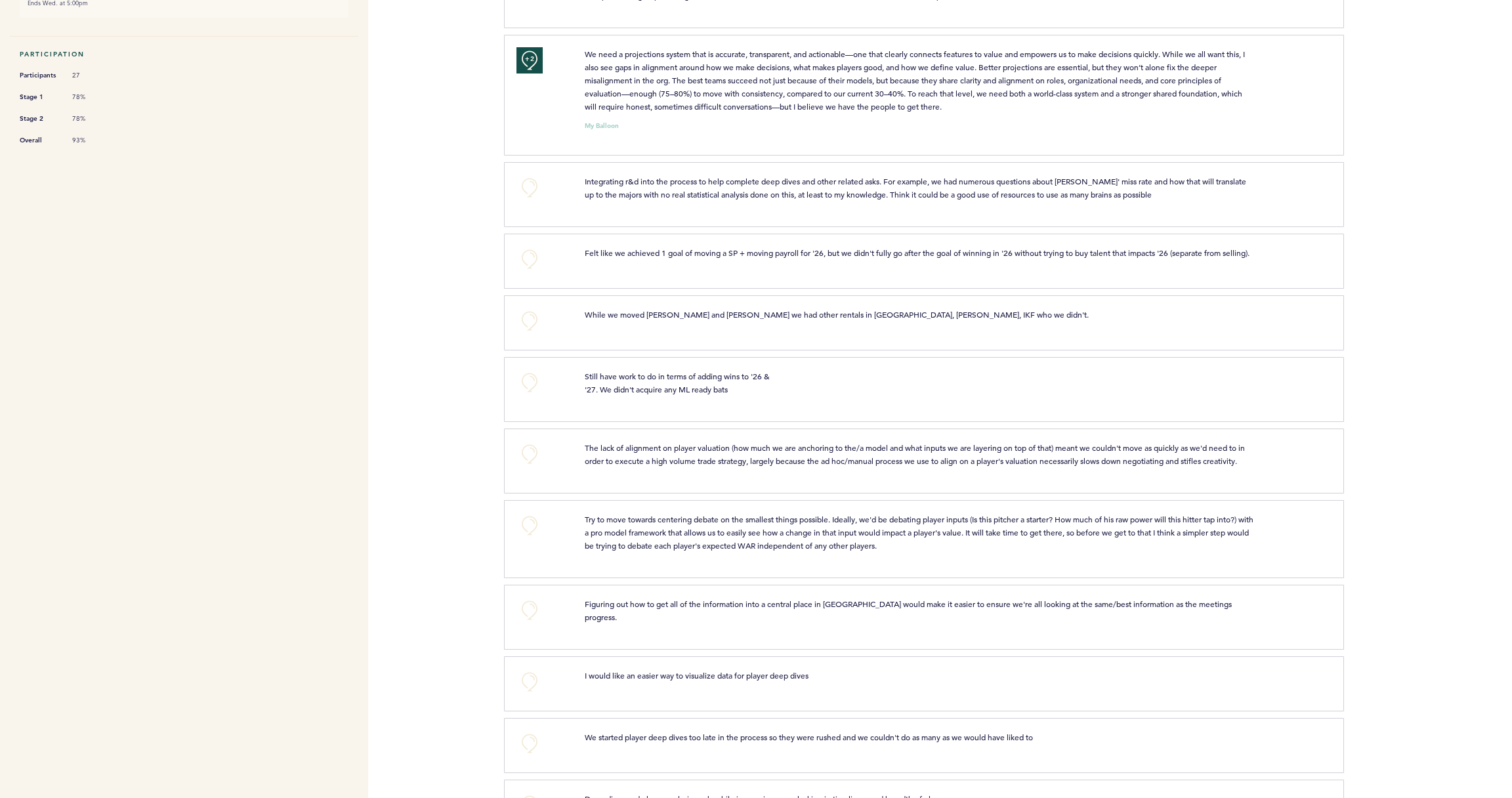
click at [523, 460] on button "+0" at bounding box center [529, 453] width 26 height 26
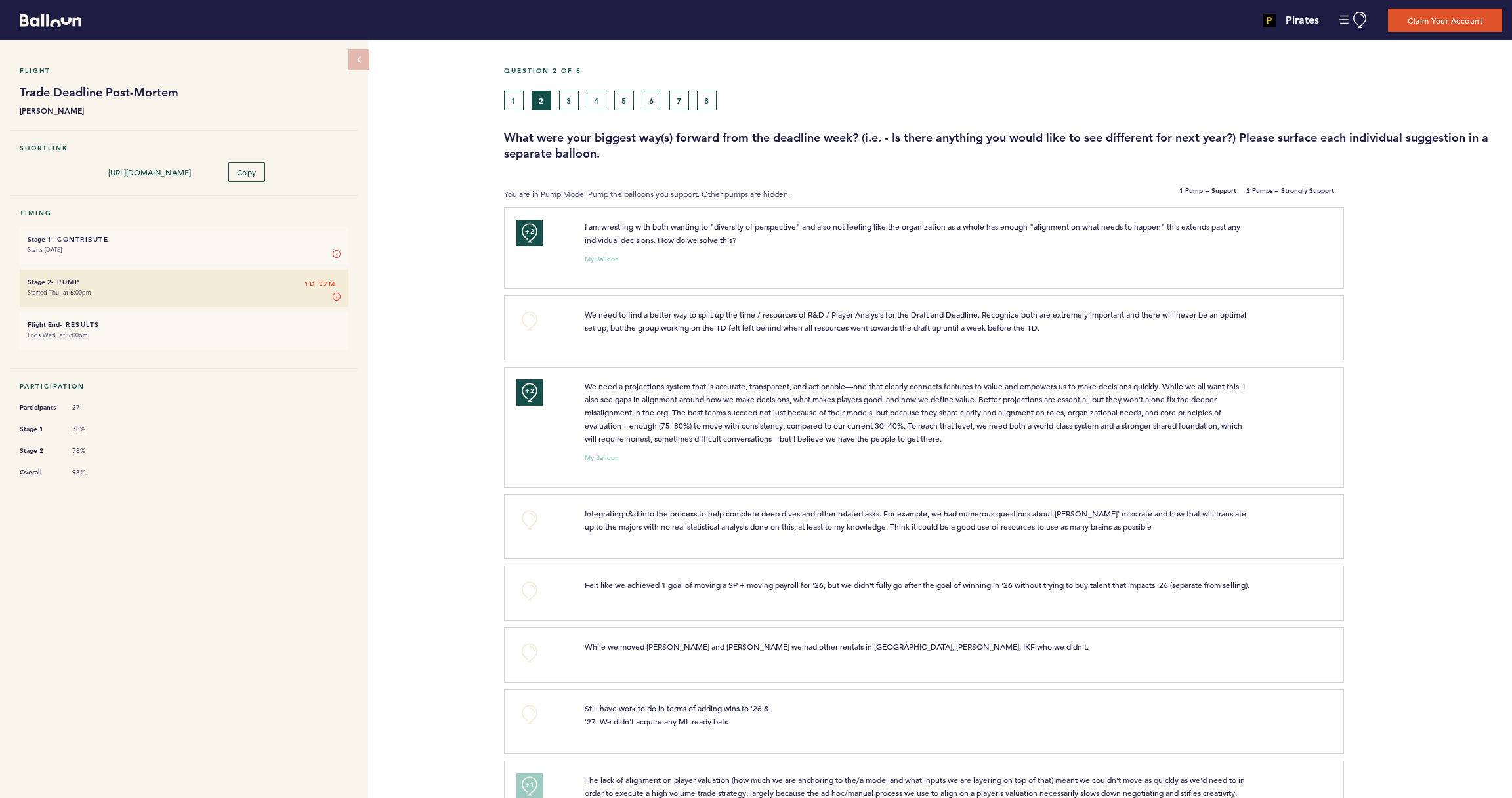
scroll to position [0, 0]
click at [519, 96] on button "1" at bounding box center [514, 101] width 20 height 20
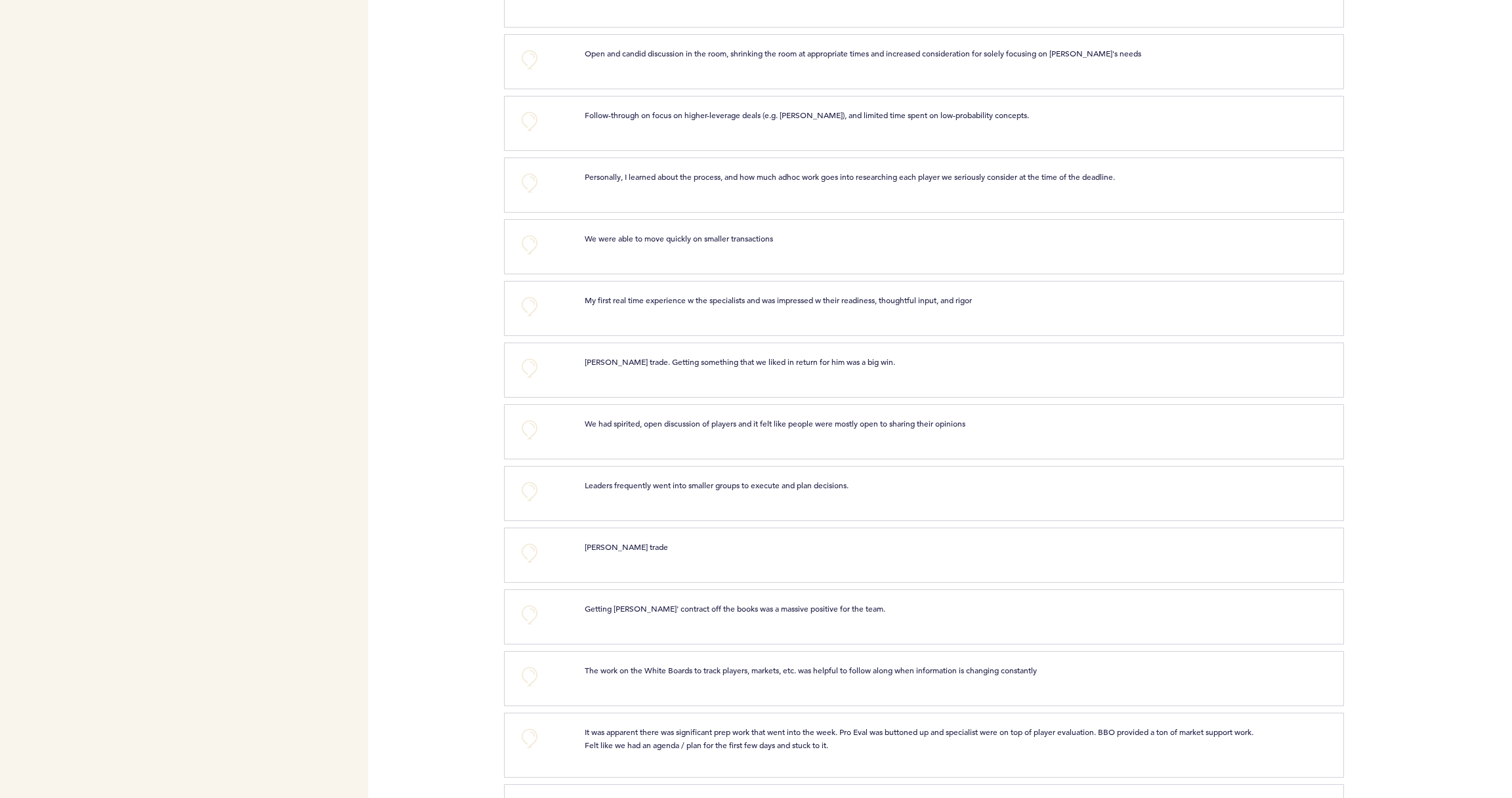
scroll to position [805, 0]
click at [528, 353] on button "+0" at bounding box center [529, 366] width 26 height 26
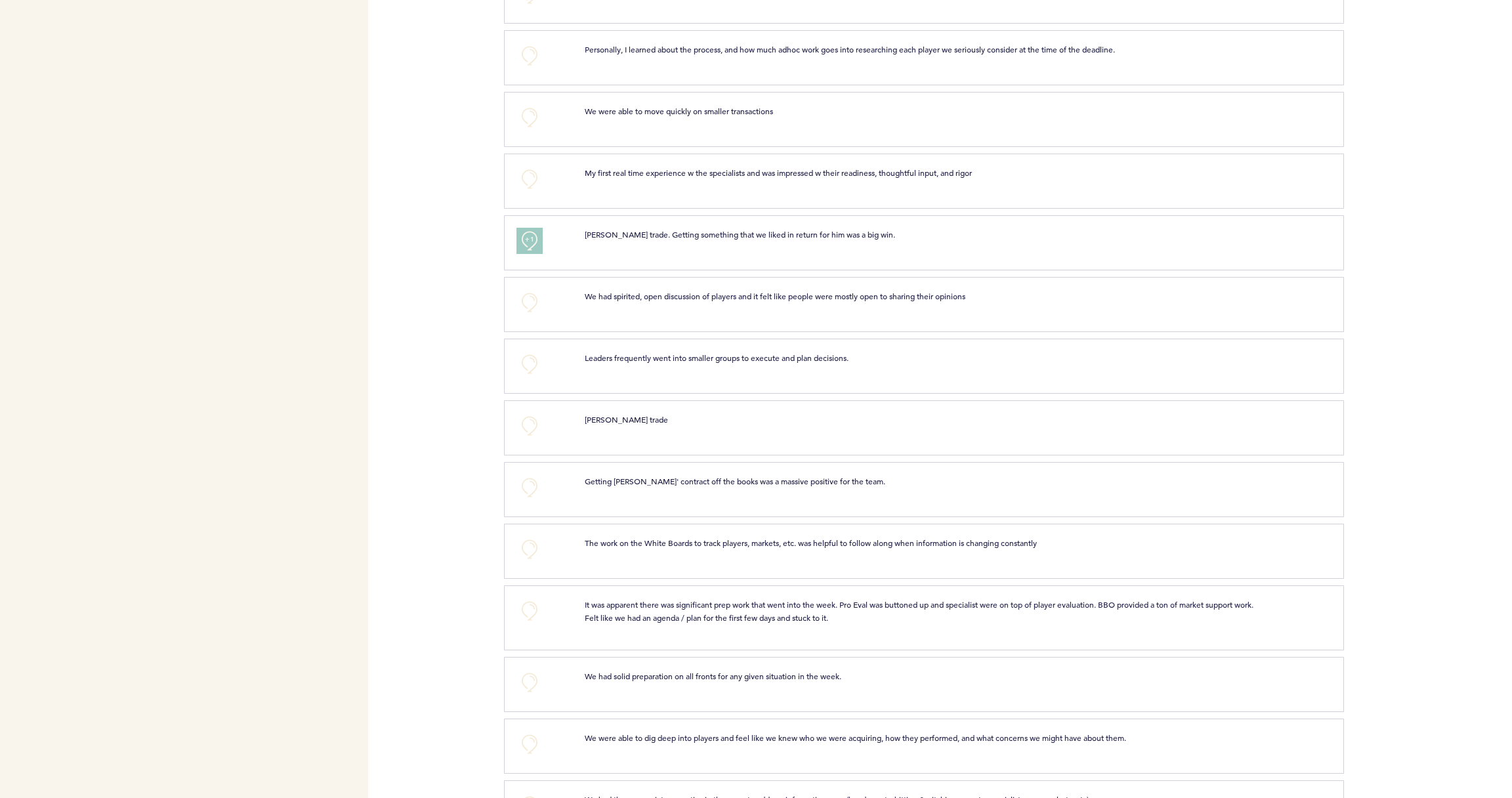
scroll to position [933, 0]
click at [529, 231] on span "+1" at bounding box center [529, 238] width 9 height 13
click at [531, 226] on button "+2" at bounding box center [529, 238] width 26 height 26
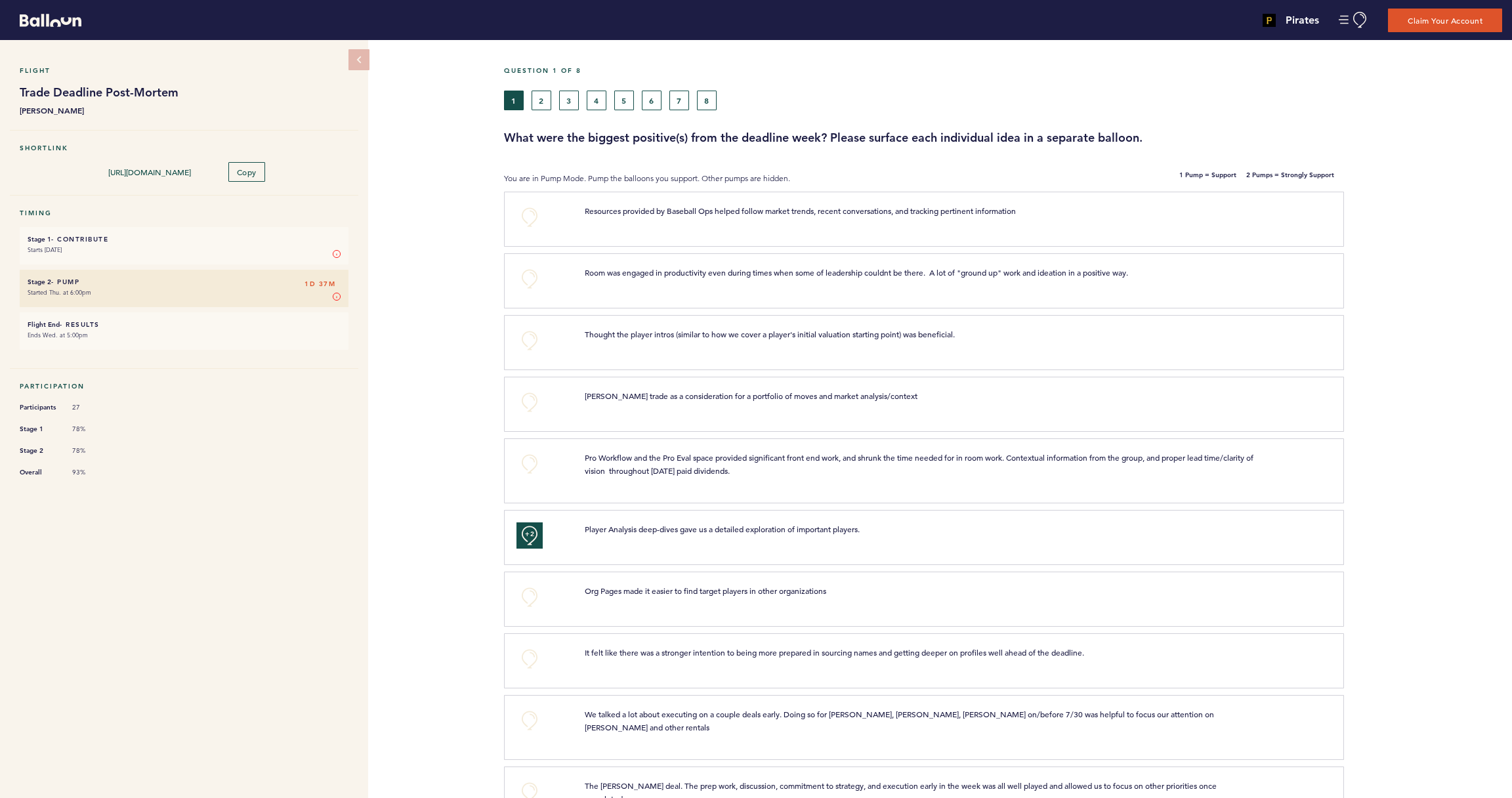
scroll to position [0, 0]
